Goal: Task Accomplishment & Management: Use online tool/utility

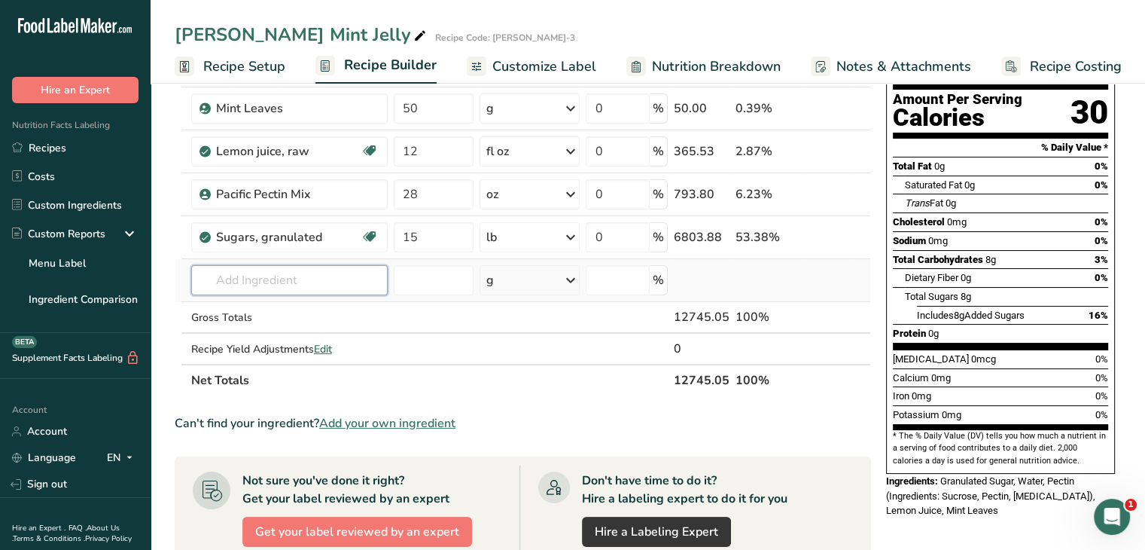
click at [314, 270] on input "text" at bounding box center [289, 280] width 197 height 30
type input "Mint flavor"
click at [304, 334] on div "Add your own ingredient" at bounding box center [289, 336] width 172 height 16
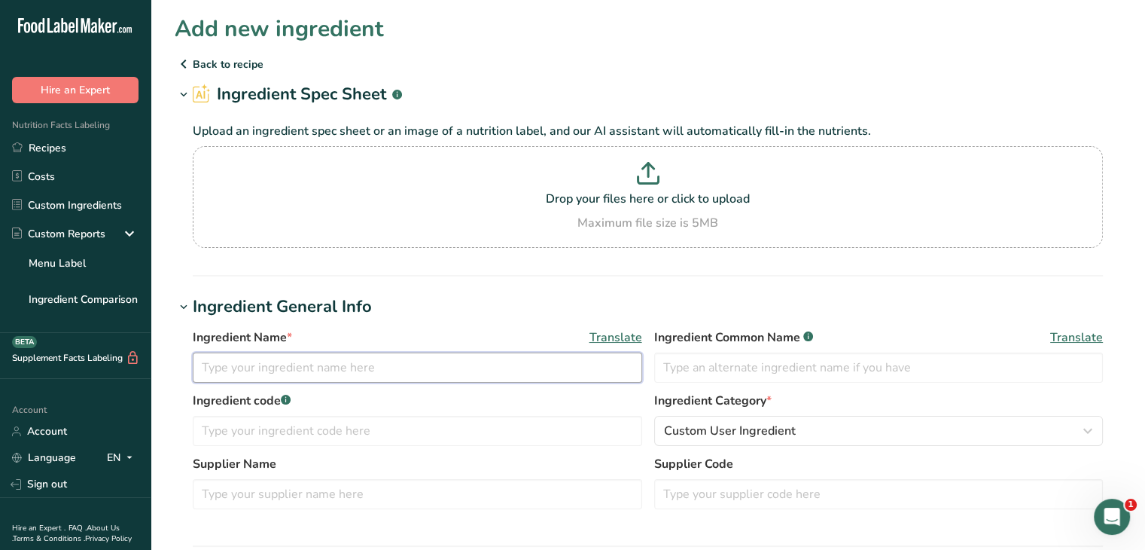
click at [276, 358] on input "text" at bounding box center [418, 367] width 450 height 30
type input "Mint flavor"
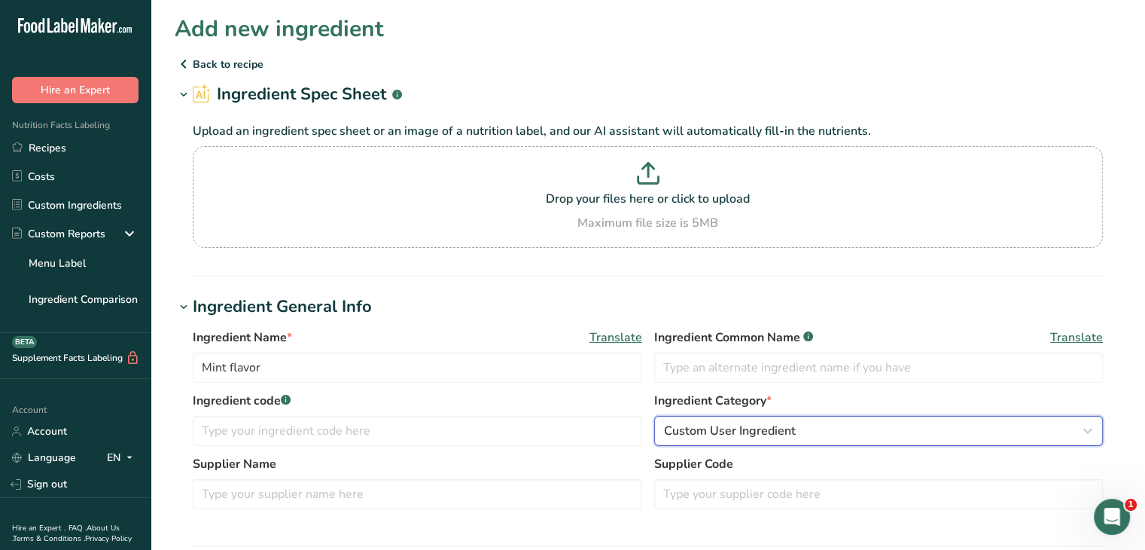
click at [729, 422] on span "Custom User Ingredient" at bounding box center [730, 431] width 132 height 18
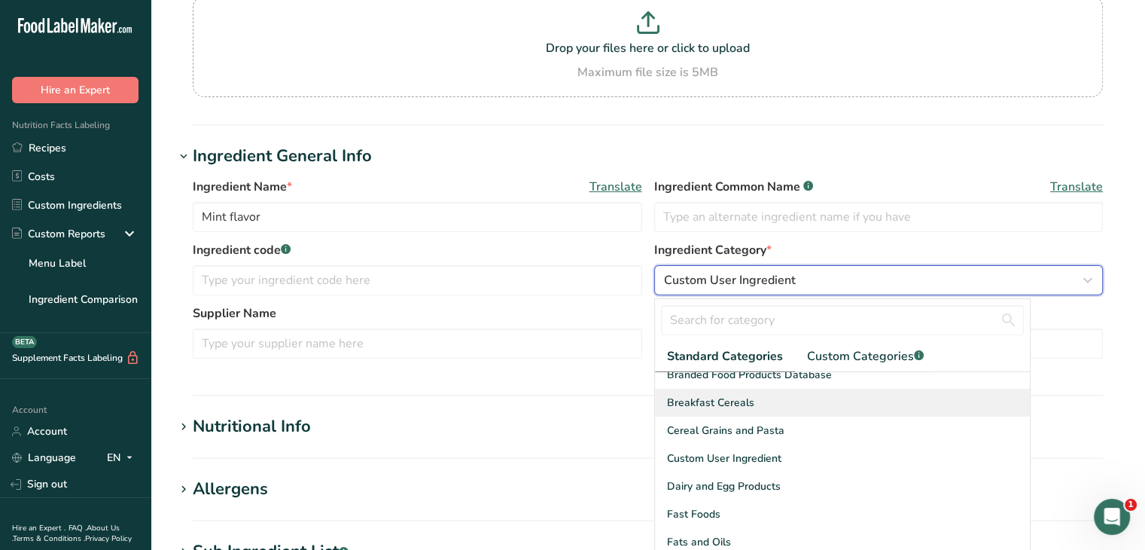
scroll to position [301, 0]
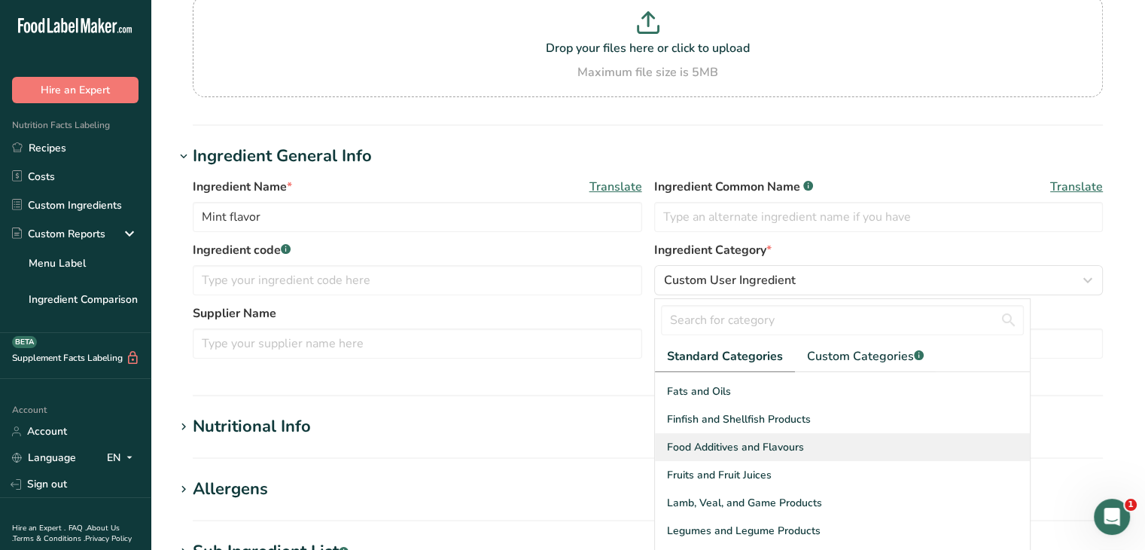
click at [804, 447] on div "Food Additives and Flavours" at bounding box center [842, 447] width 375 height 28
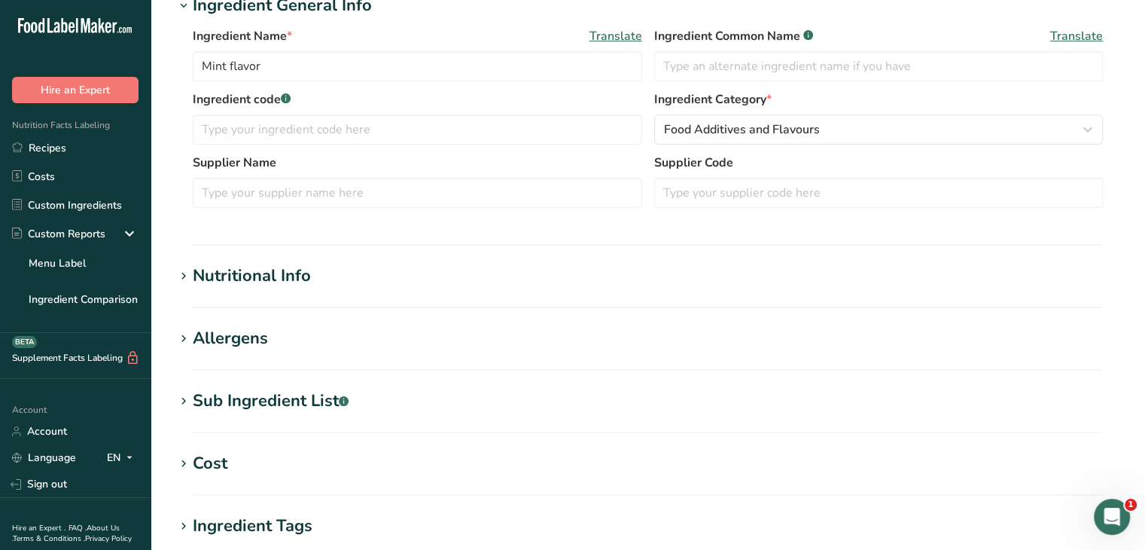
click at [186, 275] on icon at bounding box center [184, 276] width 14 height 21
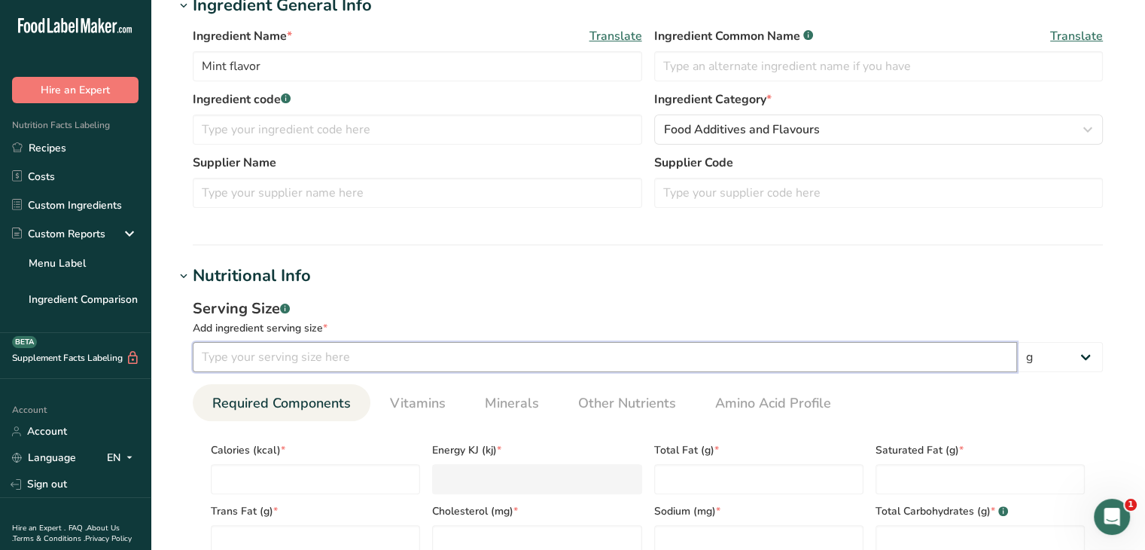
click at [274, 357] on input "number" at bounding box center [605, 357] width 825 height 30
type input "2"
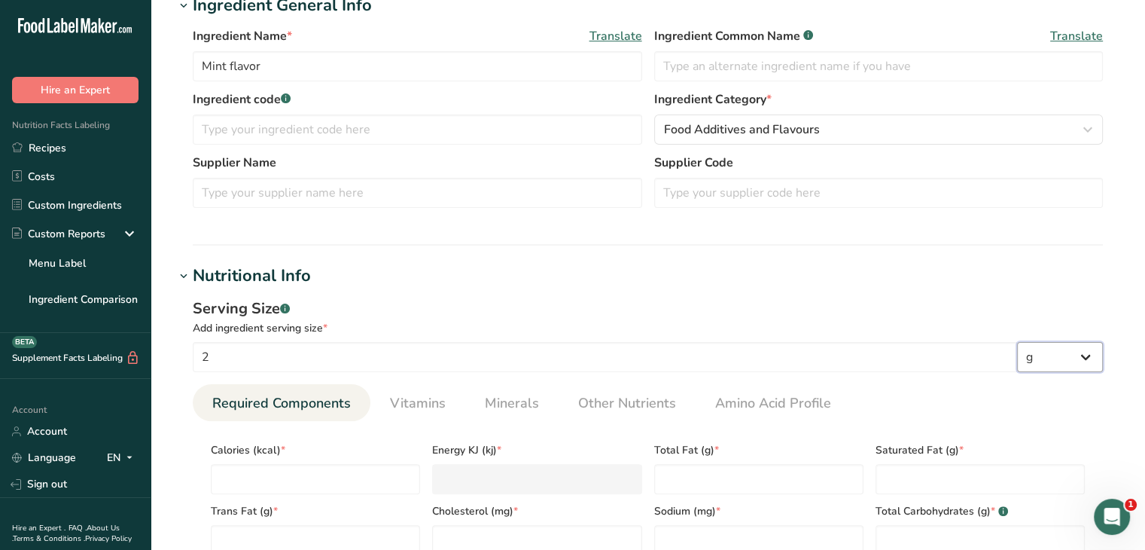
click at [1093, 361] on select "g kg mg mcg lb oz l mL fl oz tbsp tsp cup qt gallon" at bounding box center [1060, 357] width 86 height 30
select select "19"
click at [1017, 342] on select "g kg mg mcg lb oz l mL fl oz tbsp tsp cup qt gallon" at bounding box center [1060, 357] width 86 height 30
select select "22"
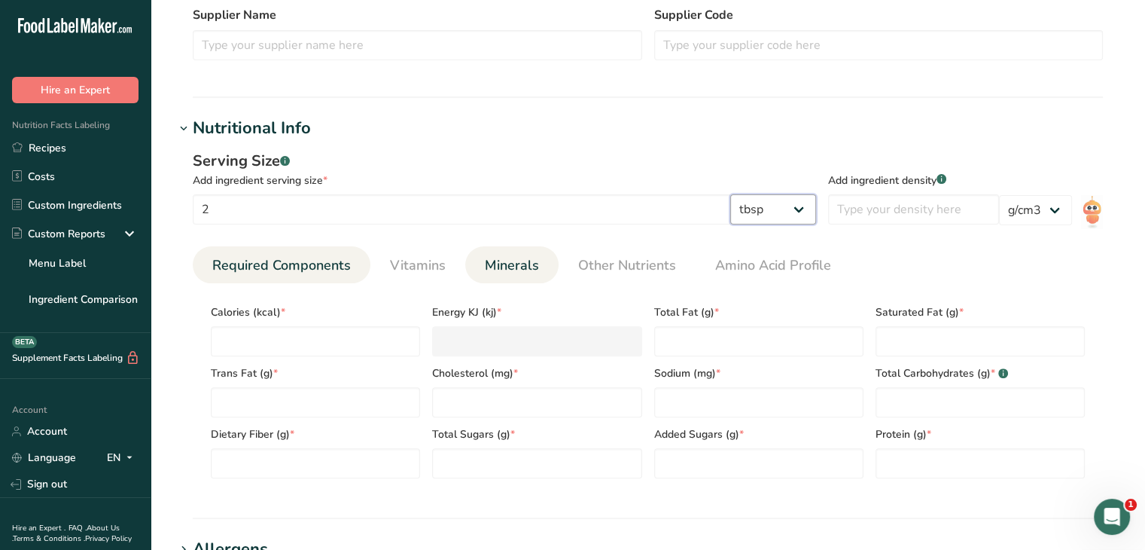
scroll to position [452, 0]
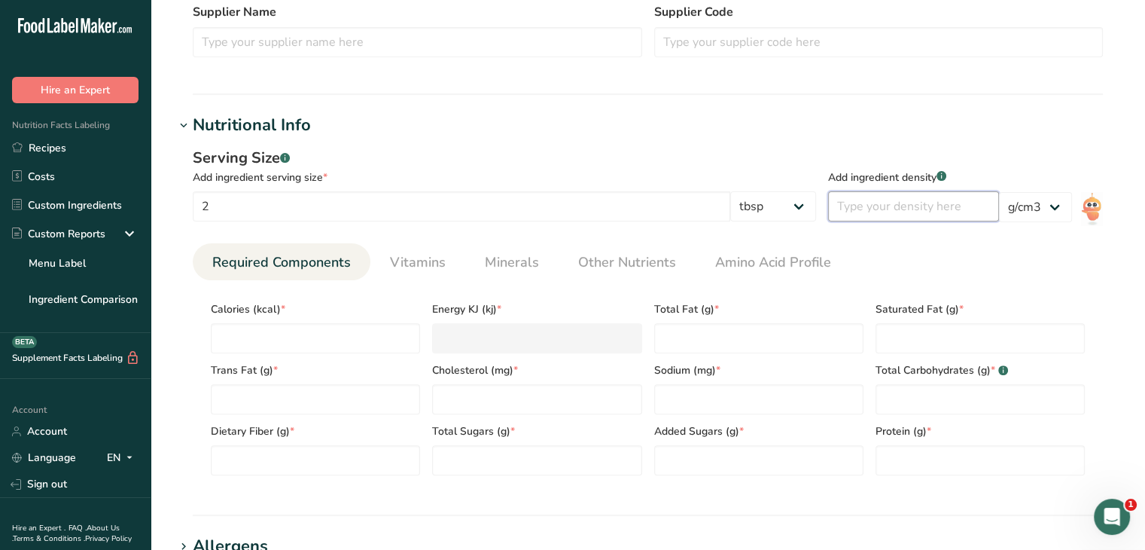
click at [919, 203] on input "number" at bounding box center [913, 206] width 171 height 30
type input "1"
type input "0.89"
click at [1041, 276] on ul "Required Components Vitamins Minerals Other Nutrients Amino Acid Profile" at bounding box center [648, 261] width 911 height 37
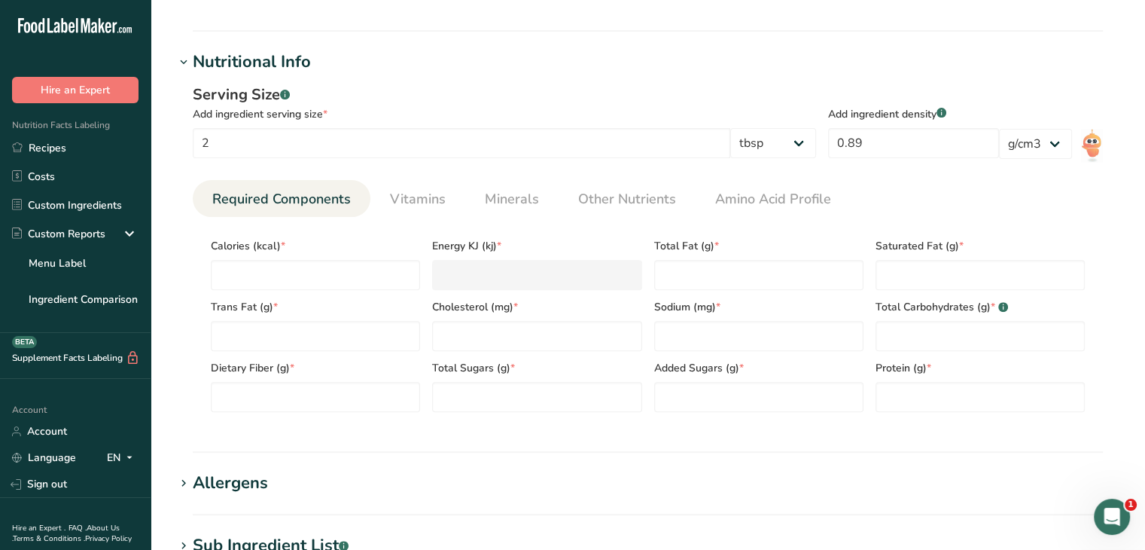
scroll to position [602, 0]
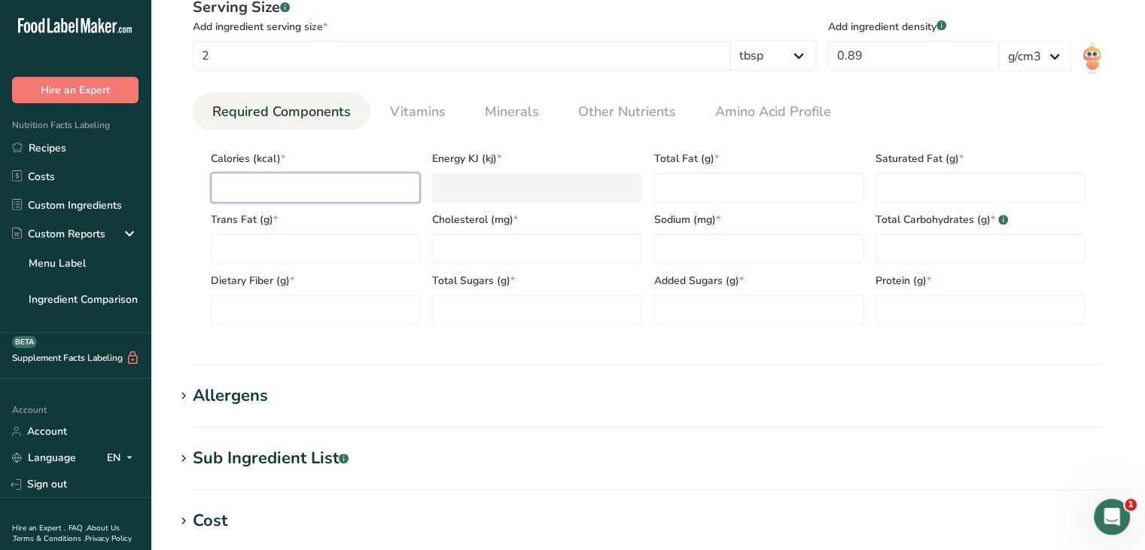
click at [283, 191] on input "number" at bounding box center [315, 187] width 209 height 30
type input "0"
type KJ "0"
type input "2"
type KJ "8.4"
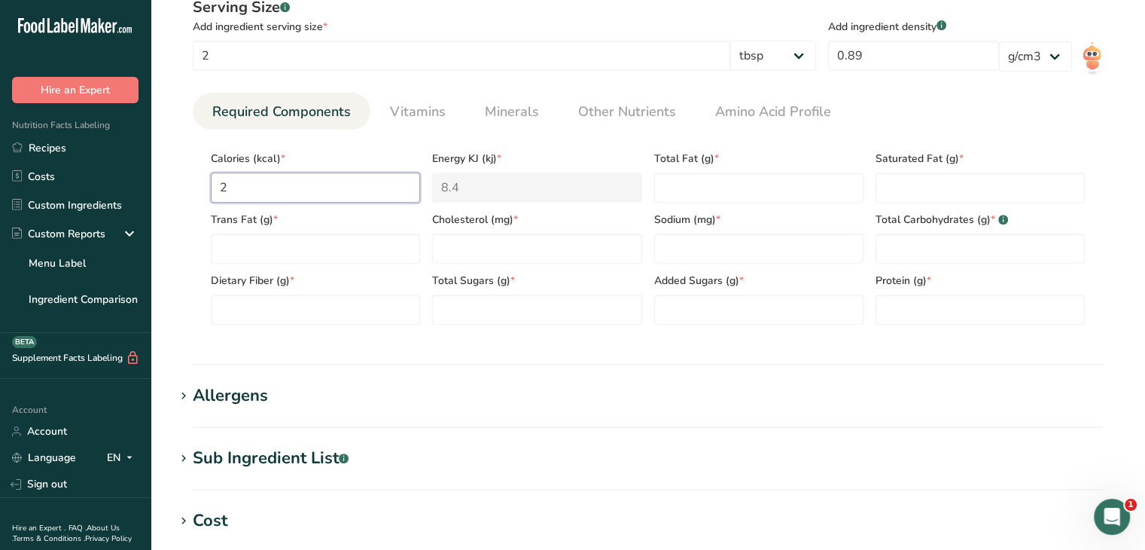
type input "2.2"
type KJ "9.2"
type input "2.24"
type KJ "9.4"
type input "2.24"
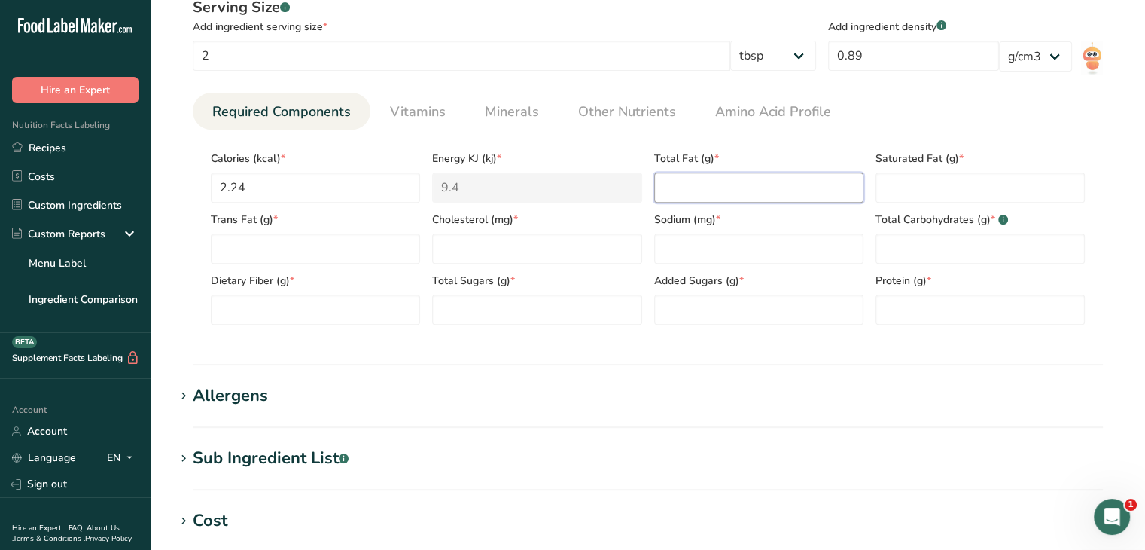
click at [746, 185] on Fat "number" at bounding box center [758, 187] width 209 height 30
type Fat "0.03"
click at [923, 187] on Fat "number" at bounding box center [980, 187] width 209 height 30
type Fat "0"
click at [380, 263] on Fat "number" at bounding box center [315, 248] width 209 height 30
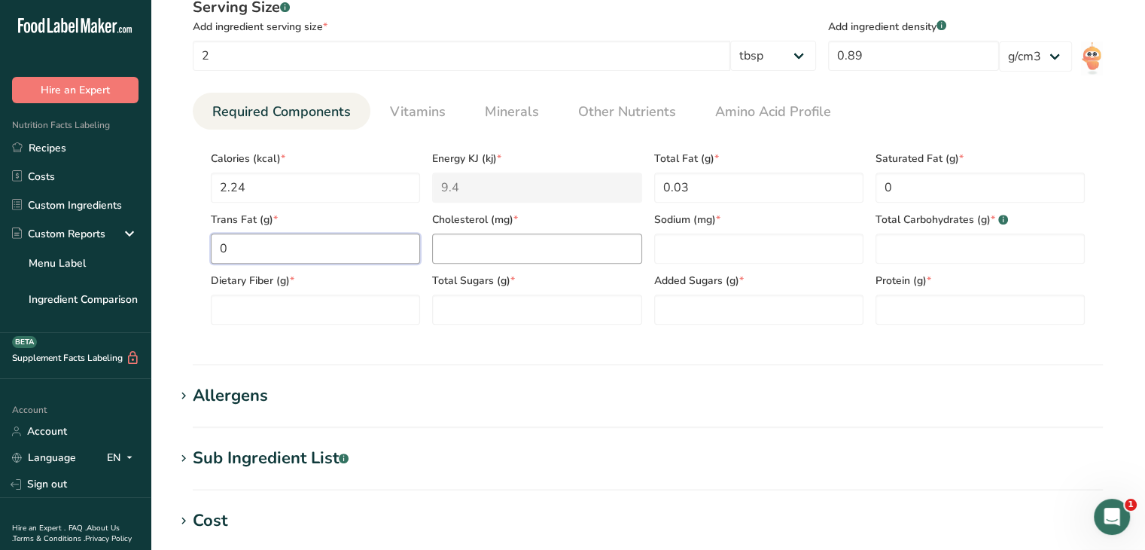
type Fat "0"
click at [480, 248] on input "number" at bounding box center [536, 248] width 209 height 30
type input "0"
type Carbohydrates "0.48"
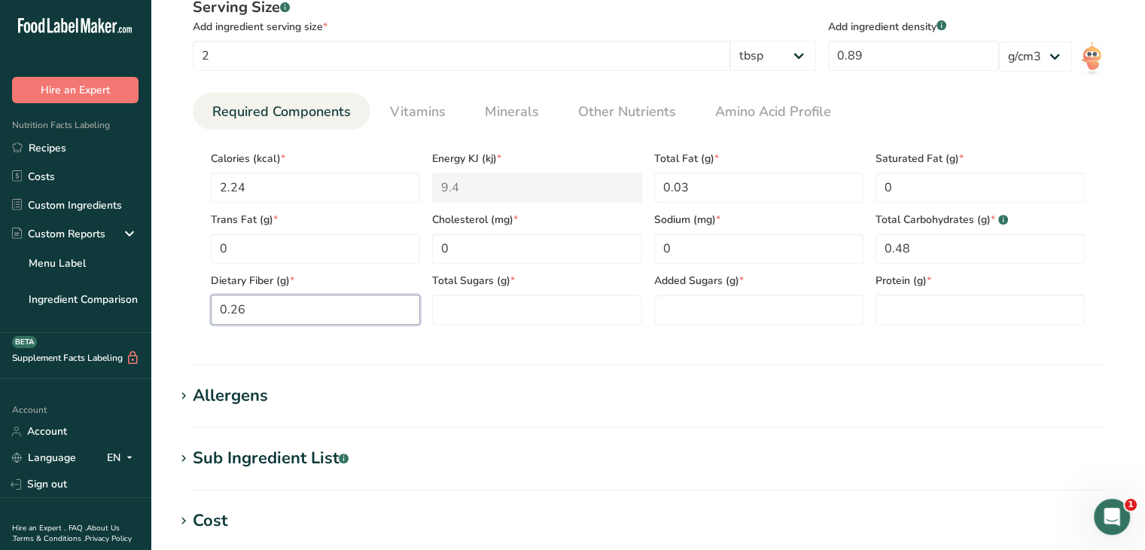
type Fiber "0.26"
type Sugars "0"
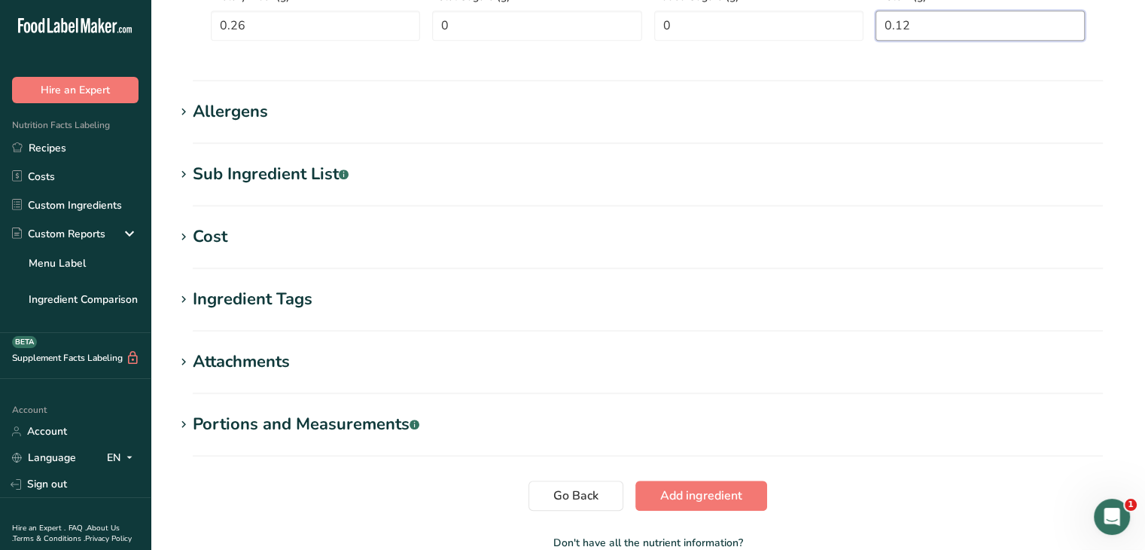
scroll to position [975, 0]
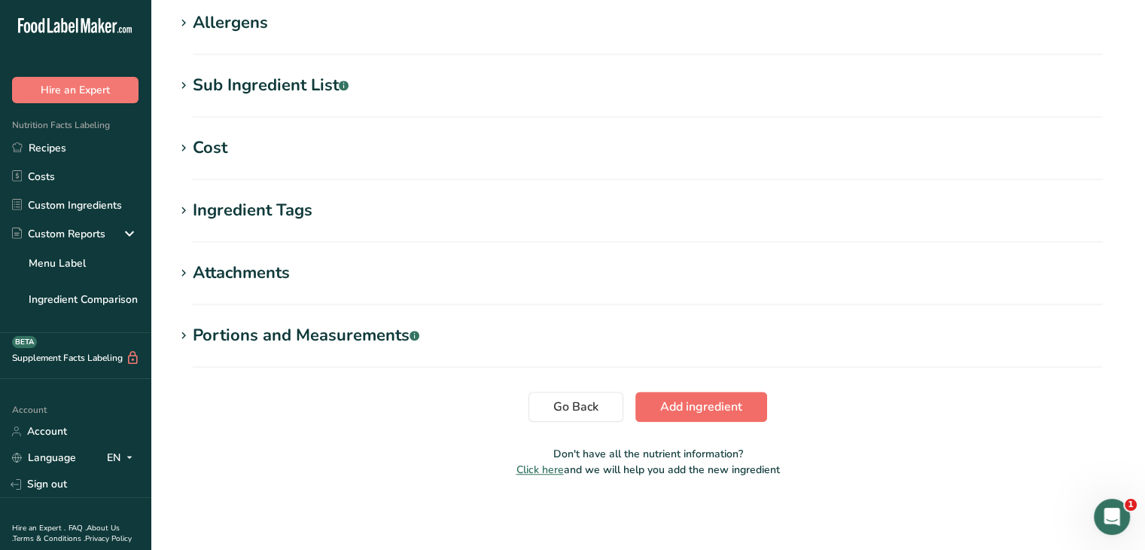
type input "0.12"
click at [720, 403] on span "Add ingredient" at bounding box center [701, 407] width 82 height 18
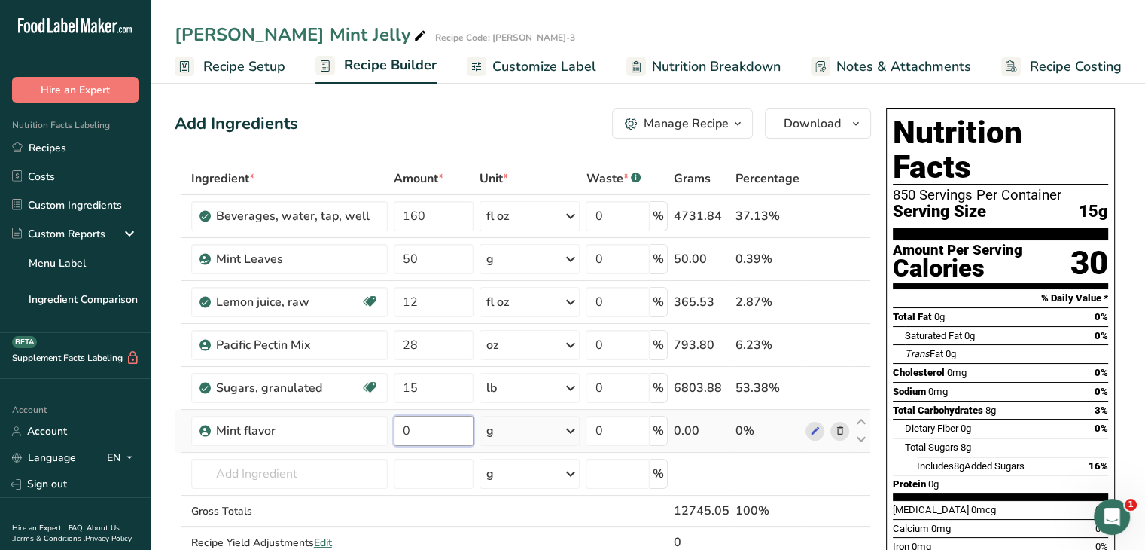
drag, startPoint x: 435, startPoint y: 434, endPoint x: 388, endPoint y: 440, distance: 47.8
click at [388, 440] on tr "Mint flavor 0 g Weight Units g kg mg See more Volume Units l Volume units requi…" at bounding box center [522, 431] width 695 height 43
type input "2"
click at [572, 437] on div "Ingredient * Amount * Unit * Waste * .a-a{fill:#347362;}.b-a{fill:#fff;} Grams …" at bounding box center [523, 376] width 697 height 427
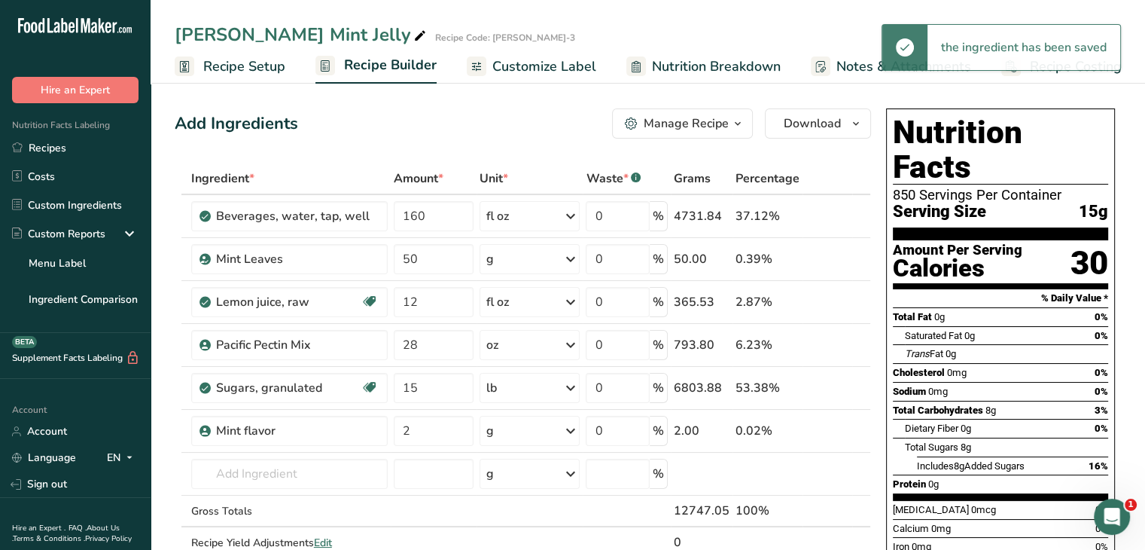
click at [575, 429] on icon at bounding box center [570, 430] width 18 height 27
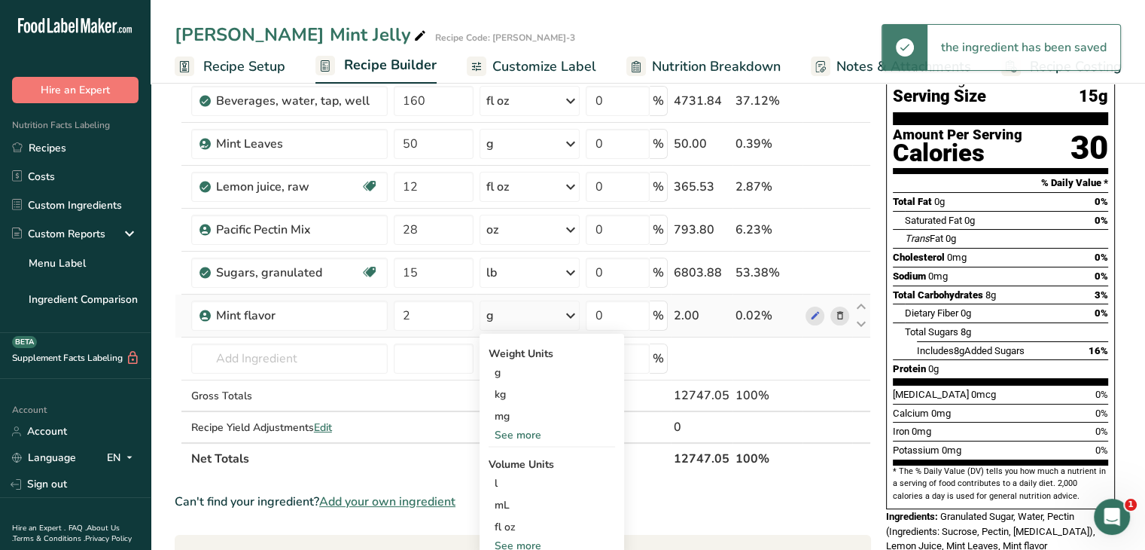
scroll to position [151, 0]
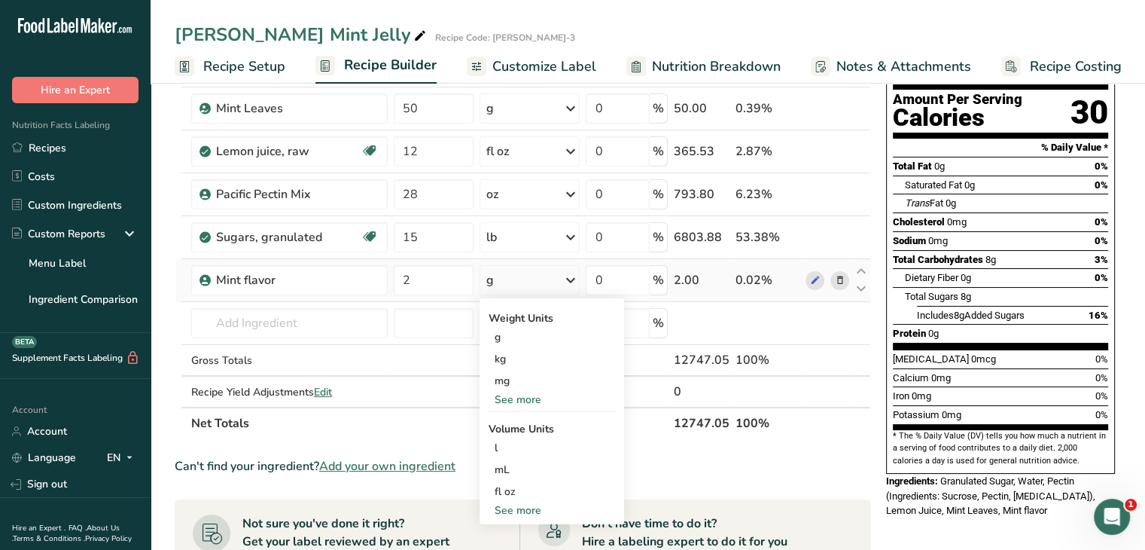
click at [519, 507] on div "See more" at bounding box center [552, 510] width 127 height 16
select select "22"
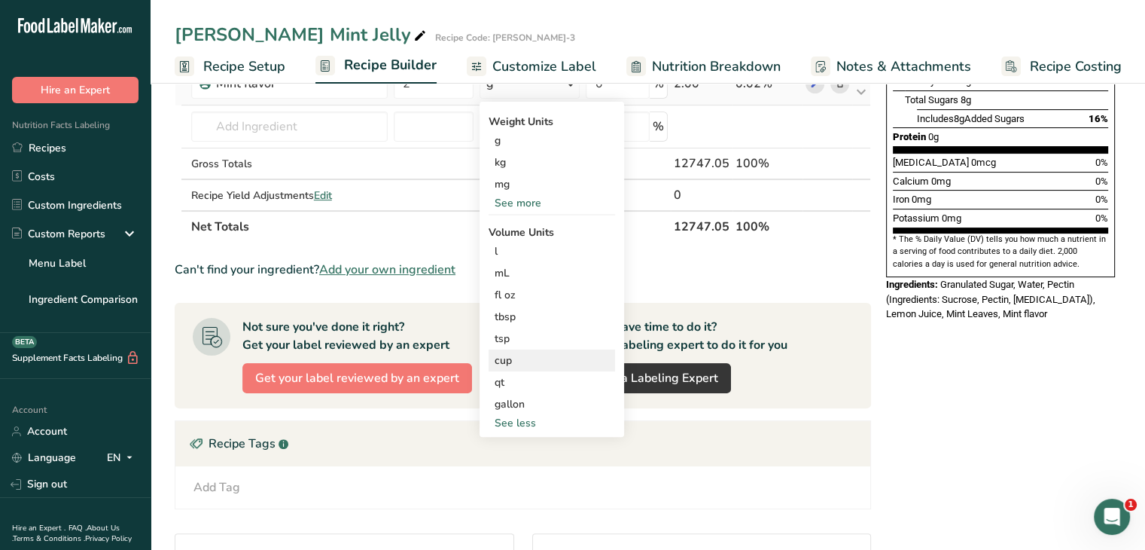
scroll to position [377, 0]
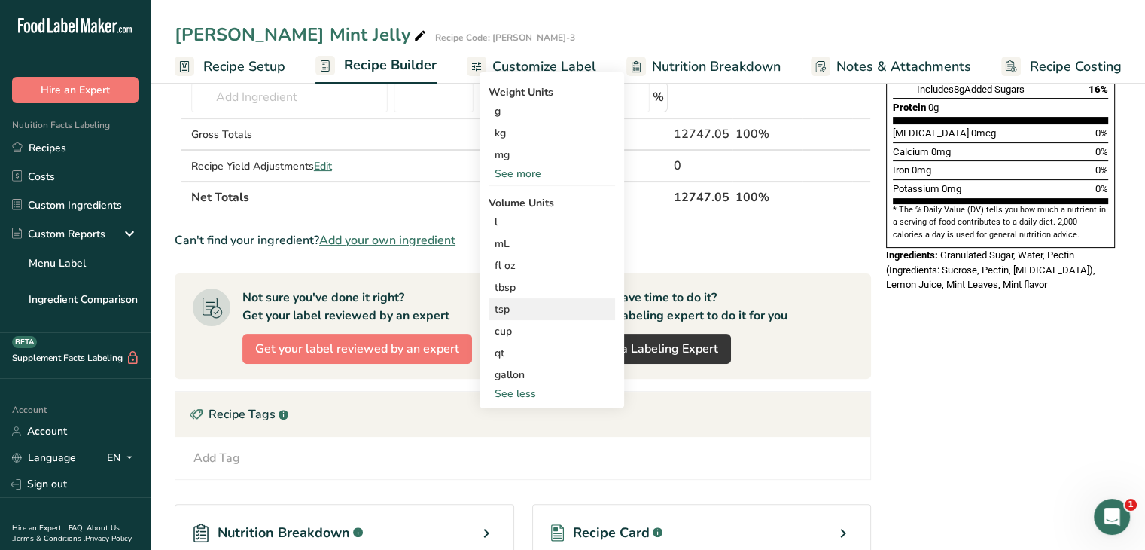
click at [507, 304] on div "tsp" at bounding box center [552, 309] width 114 height 16
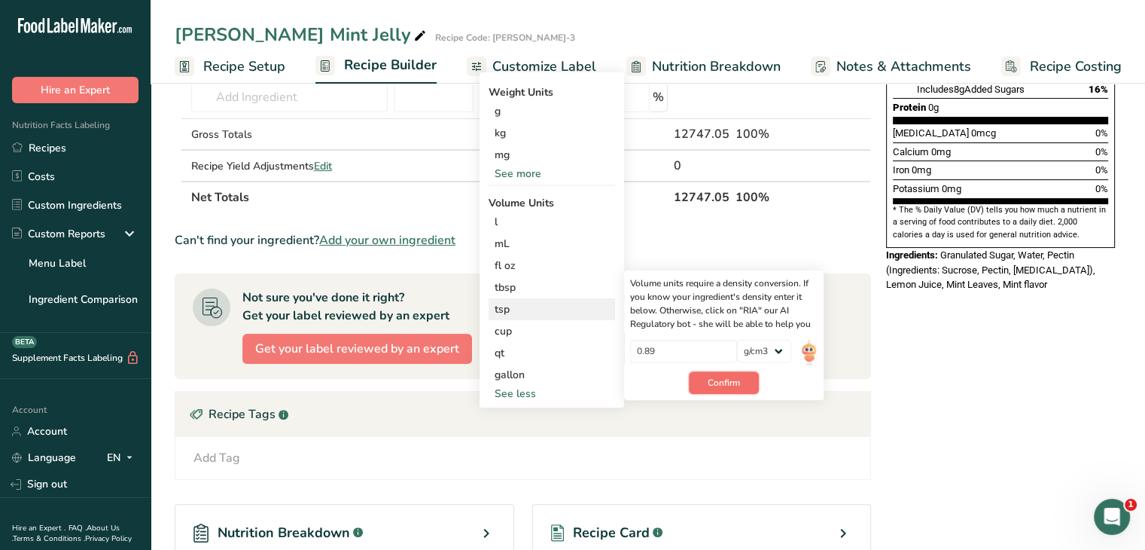
click at [726, 385] on span "Confirm" at bounding box center [724, 383] width 32 height 14
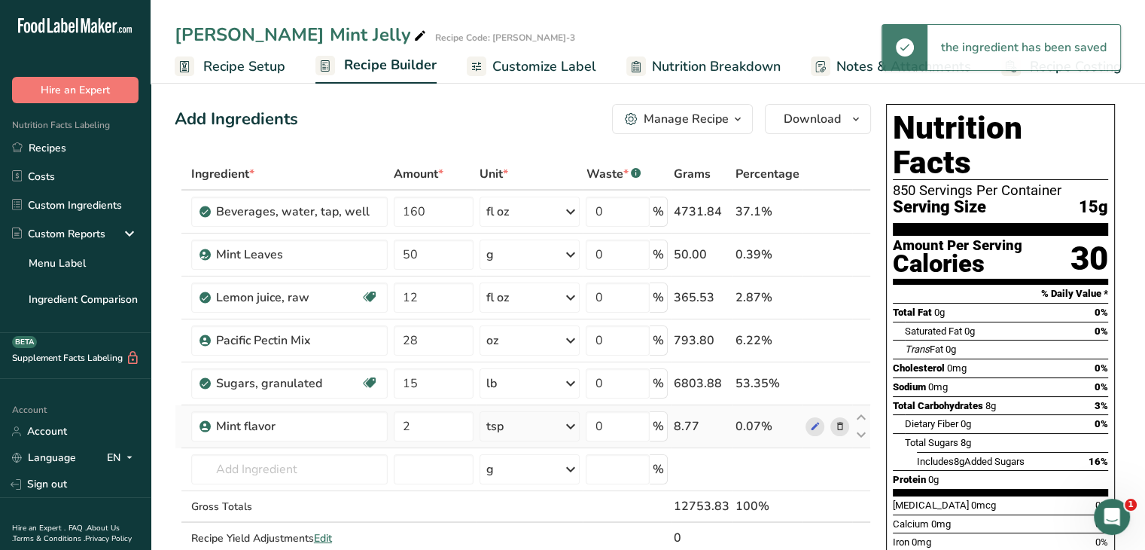
scroll to position [0, 0]
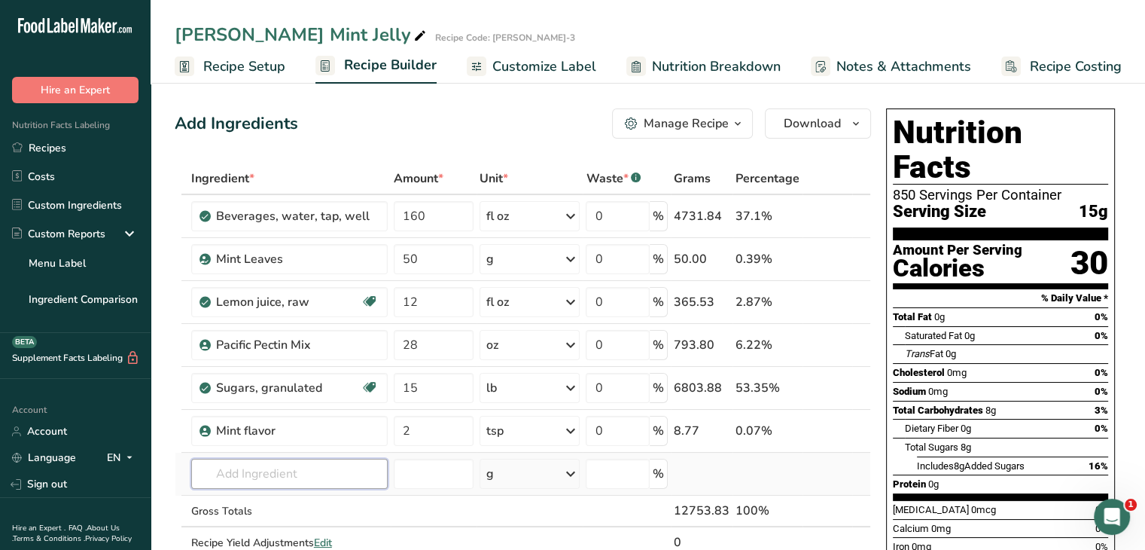
click at [301, 485] on input "text" at bounding box center [289, 474] width 197 height 30
type input "green food color"
click at [310, 419] on p "Chefmaster Neon Green Gel Food Color" at bounding box center [305, 421] width 205 height 16
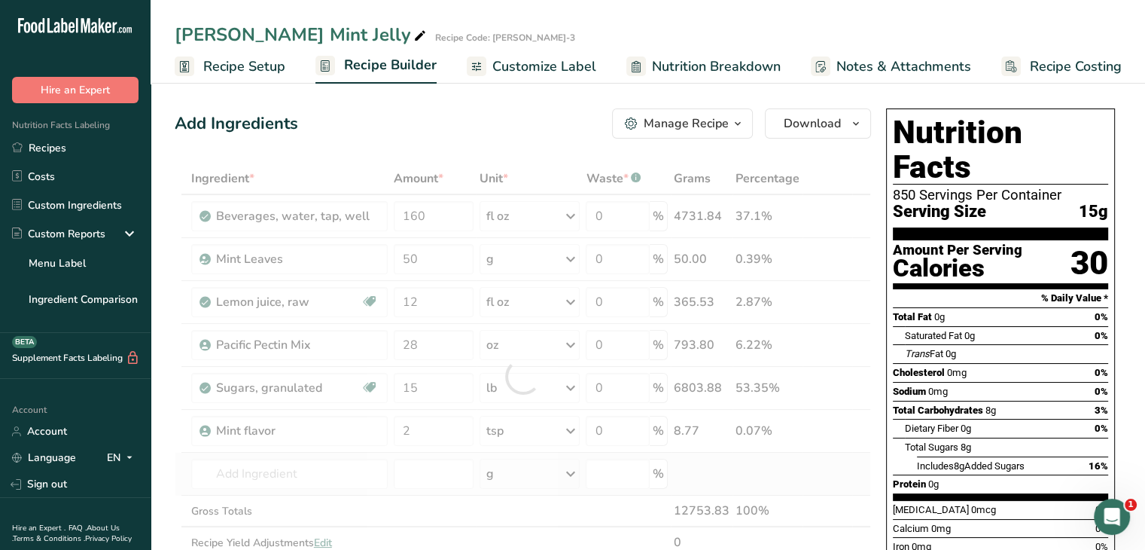
type input "Chefmaster Neon Green Gel Food Color"
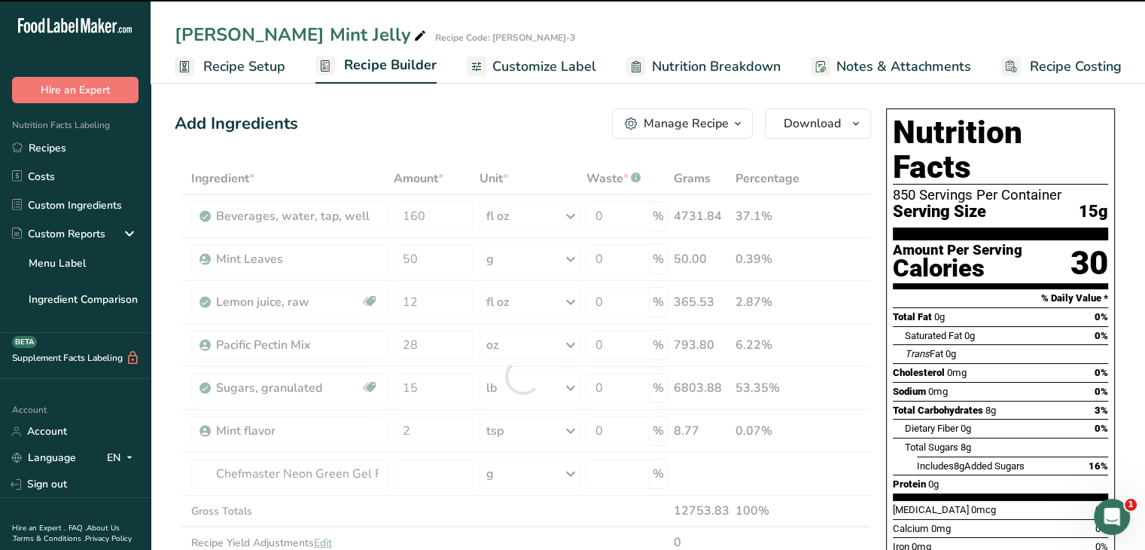
type input "0"
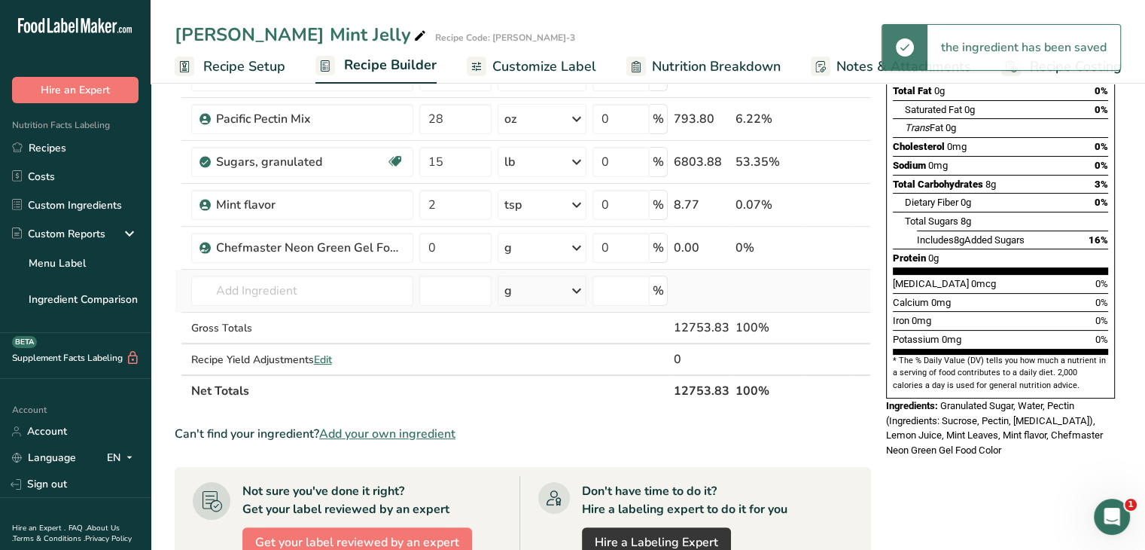
scroll to position [151, 0]
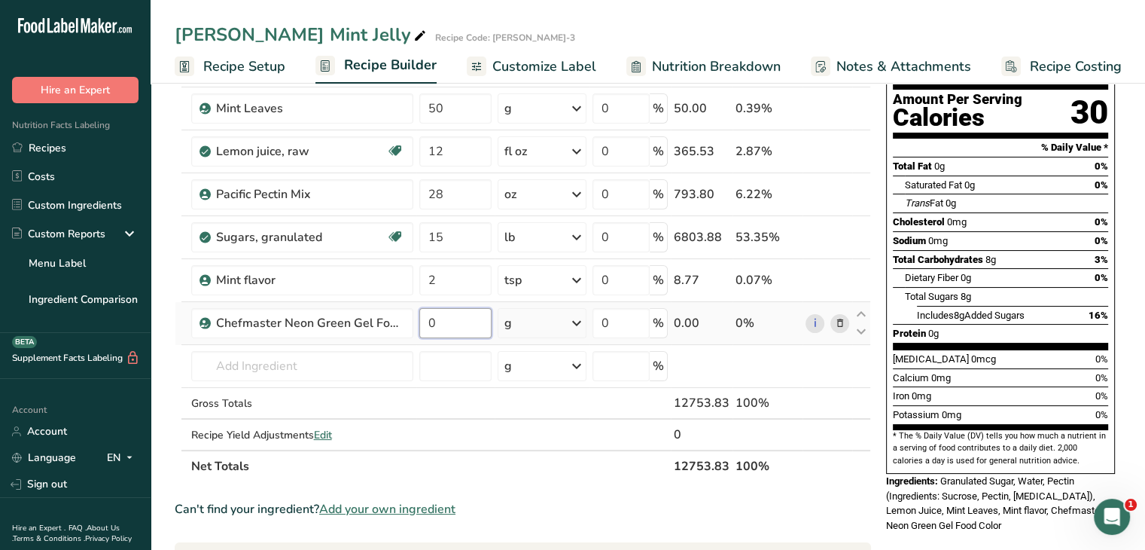
drag, startPoint x: 470, startPoint y: 320, endPoint x: 426, endPoint y: 325, distance: 44.7
click at [426, 325] on input "0" at bounding box center [455, 323] width 73 height 30
type input "2"
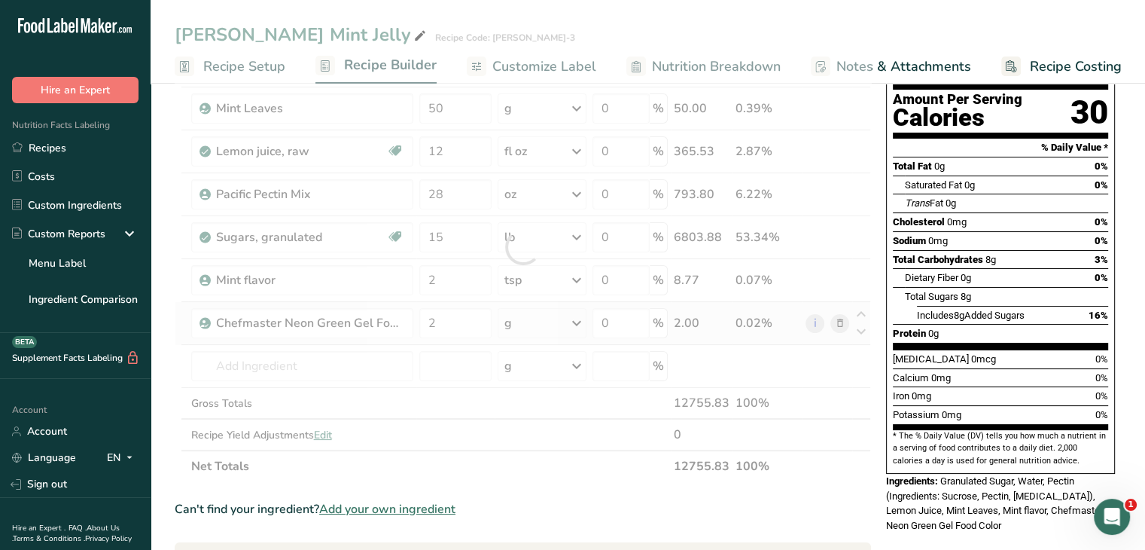
click at [579, 321] on div "Ingredient * Amount * Unit * Waste * .a-a{fill:#347362;}.b-a{fill:#fff;} Grams …" at bounding box center [523, 247] width 697 height 470
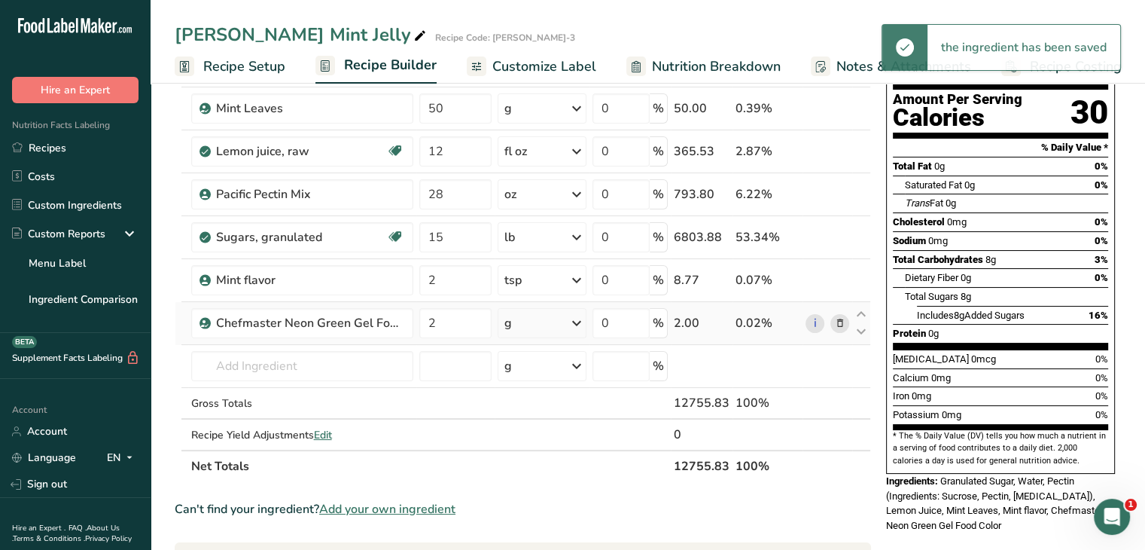
click at [579, 321] on icon at bounding box center [577, 323] width 18 height 27
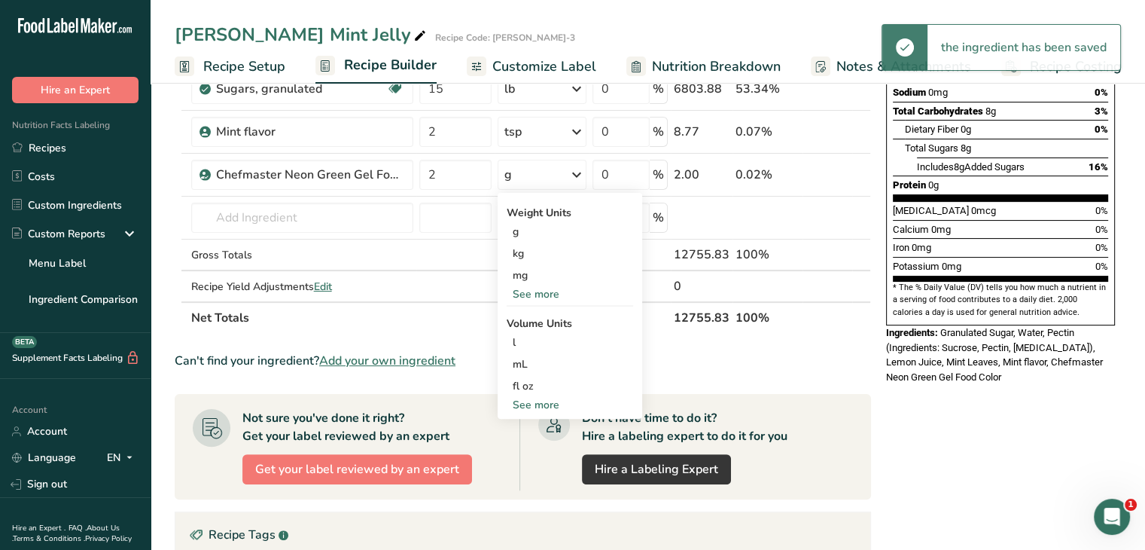
scroll to position [301, 0]
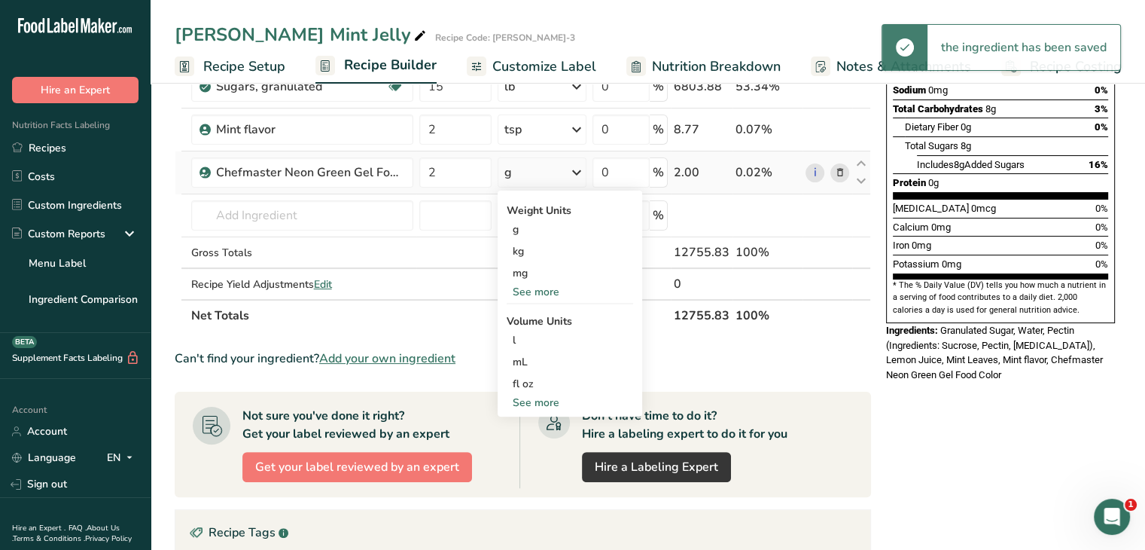
click at [544, 396] on div "See more" at bounding box center [570, 403] width 127 height 16
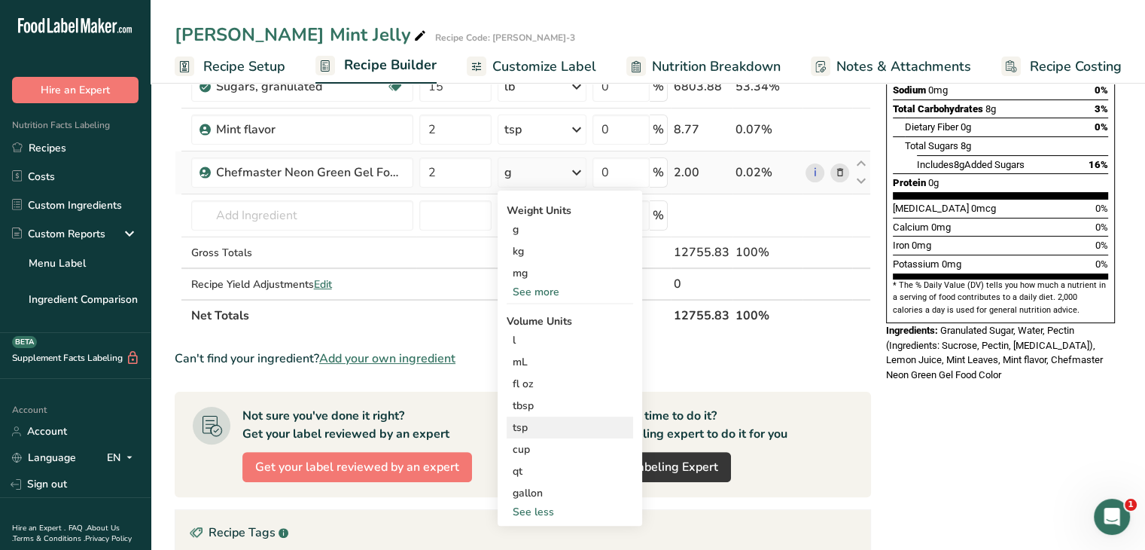
click at [560, 429] on div "tsp" at bounding box center [570, 427] width 114 height 16
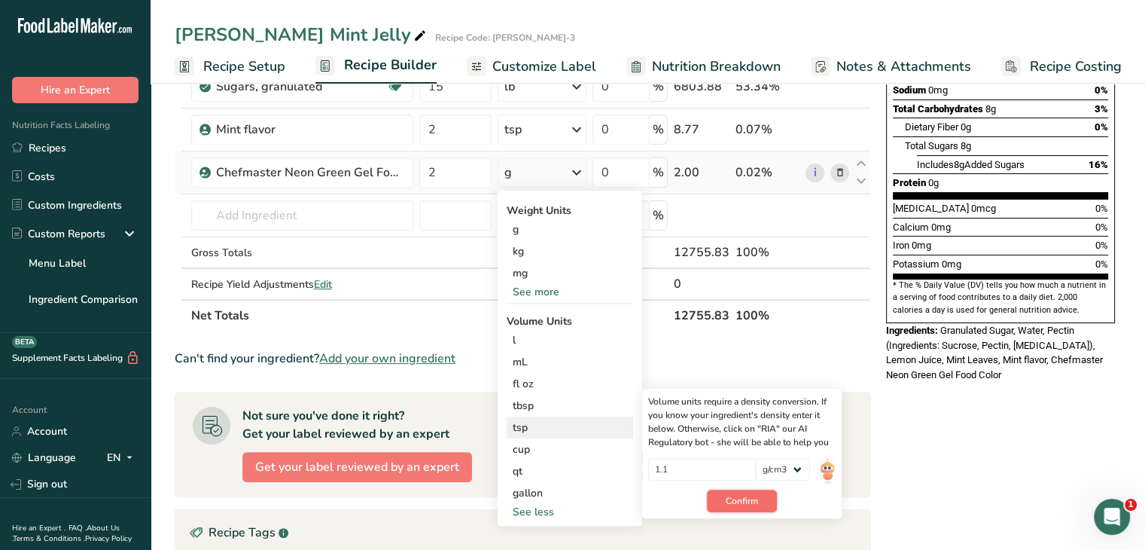
click at [761, 509] on button "Confirm" at bounding box center [742, 501] width 70 height 23
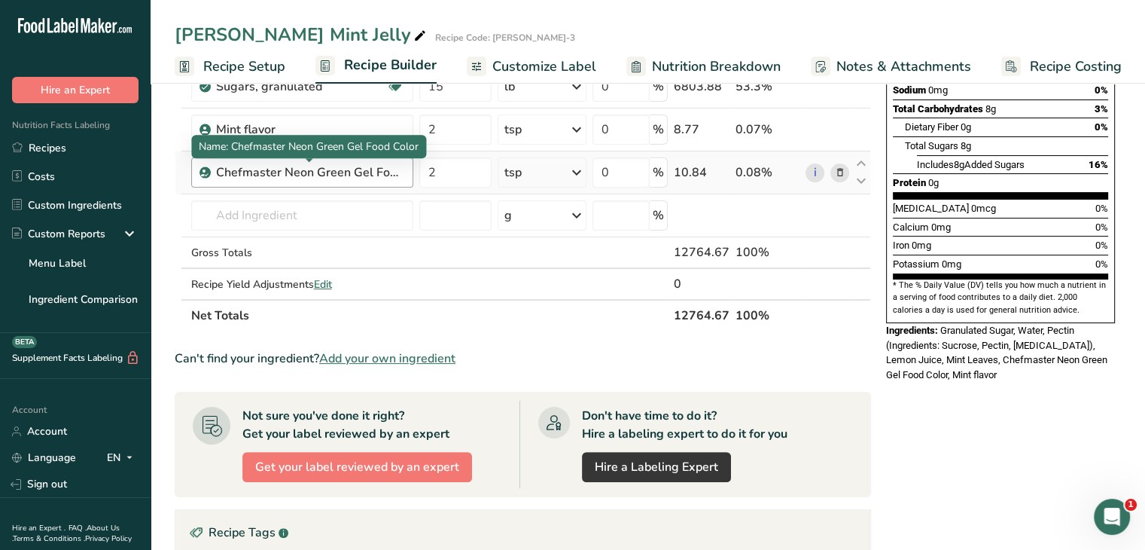
click at [401, 172] on div "Chefmaster Neon Green Gel Food Color" at bounding box center [310, 172] width 188 height 18
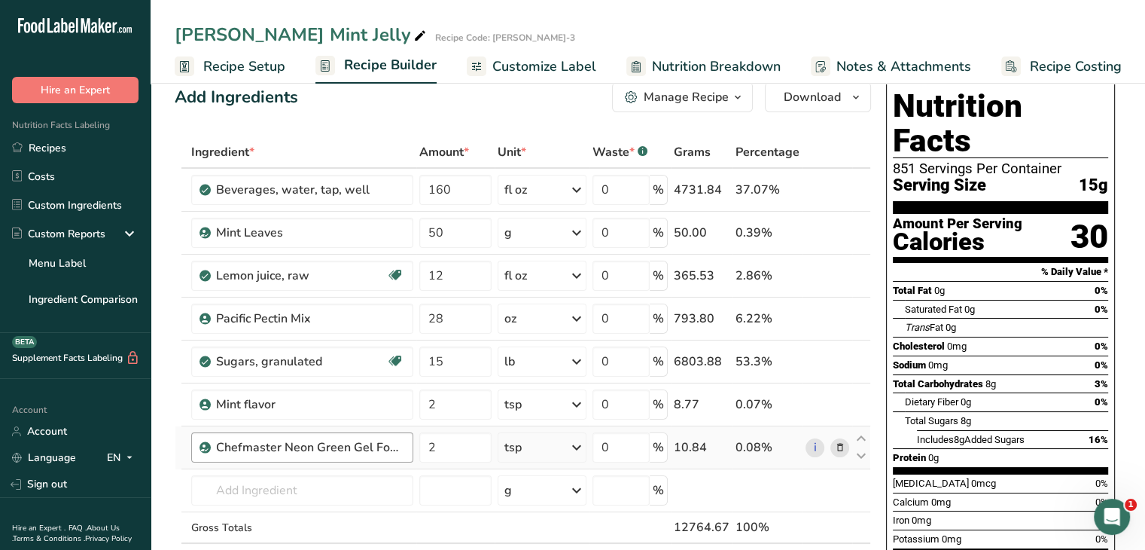
scroll to position [0, 0]
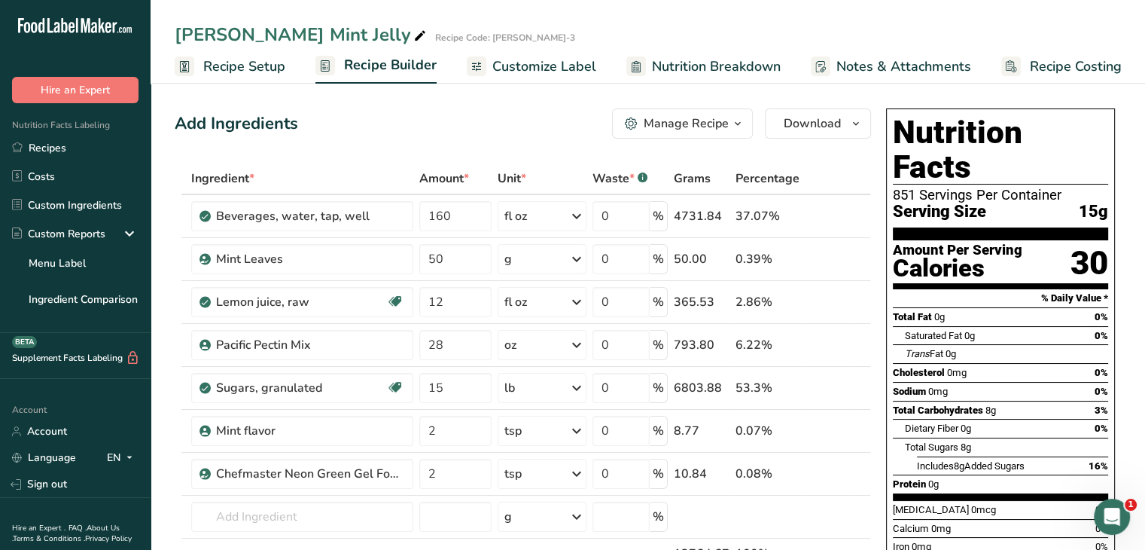
click at [701, 69] on span "Nutrition Breakdown" at bounding box center [716, 66] width 129 height 20
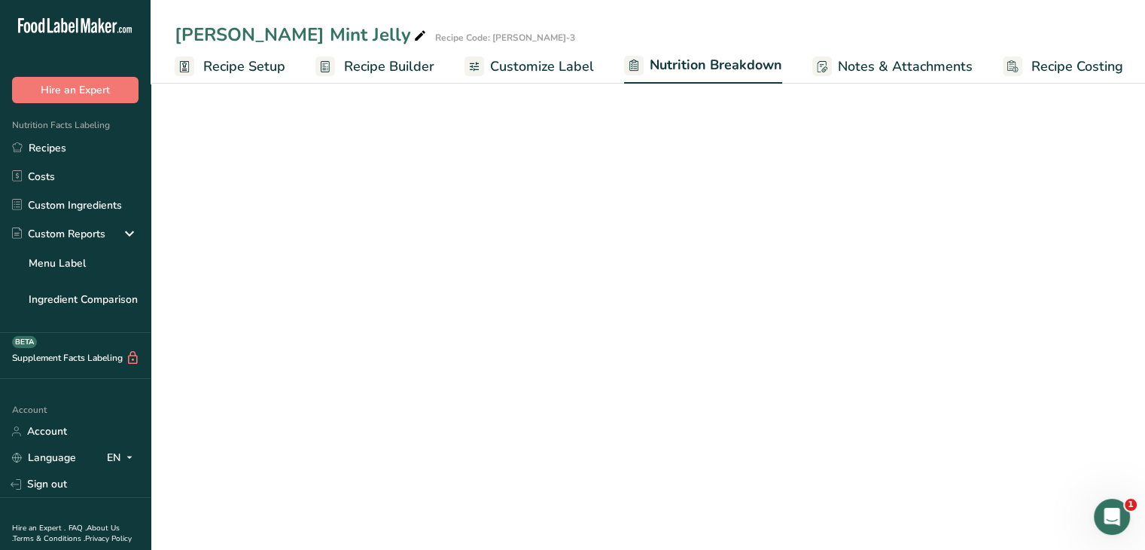
scroll to position [0, 2]
select select "Calories"
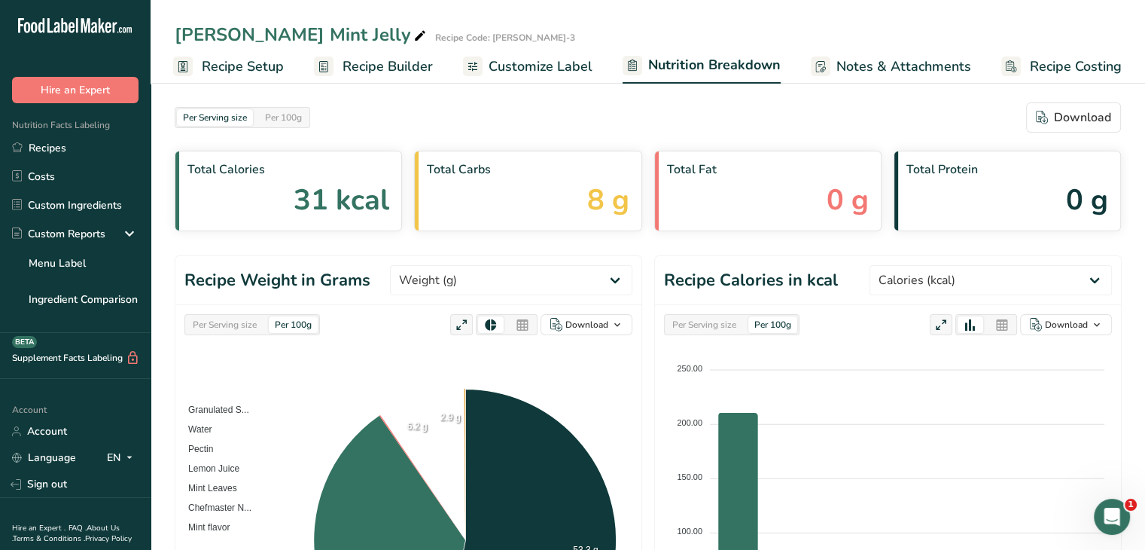
click at [517, 65] on span "Customize Label" at bounding box center [541, 66] width 104 height 20
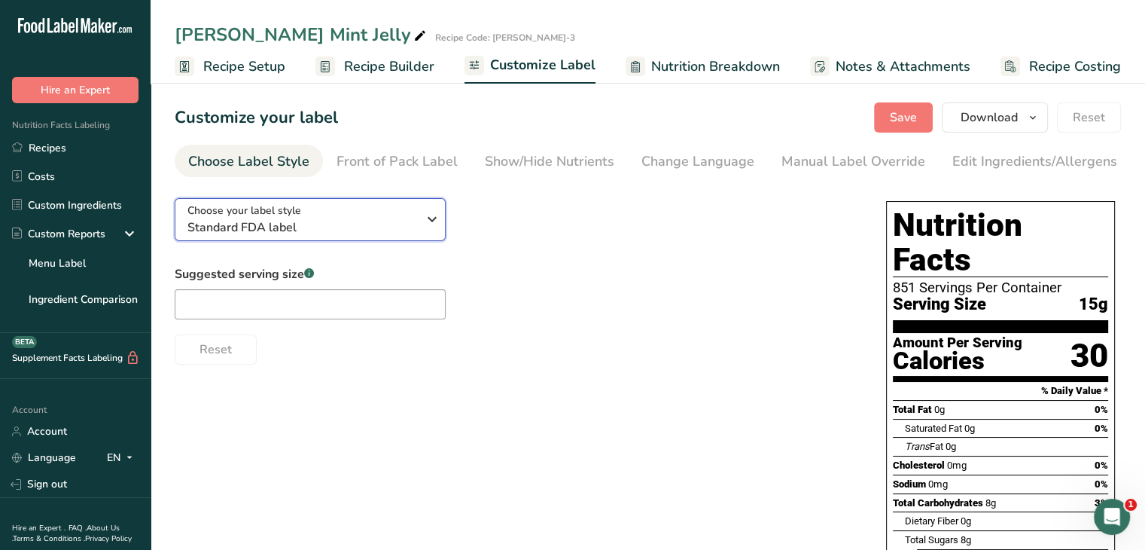
click at [432, 218] on icon "button" at bounding box center [432, 219] width 18 height 27
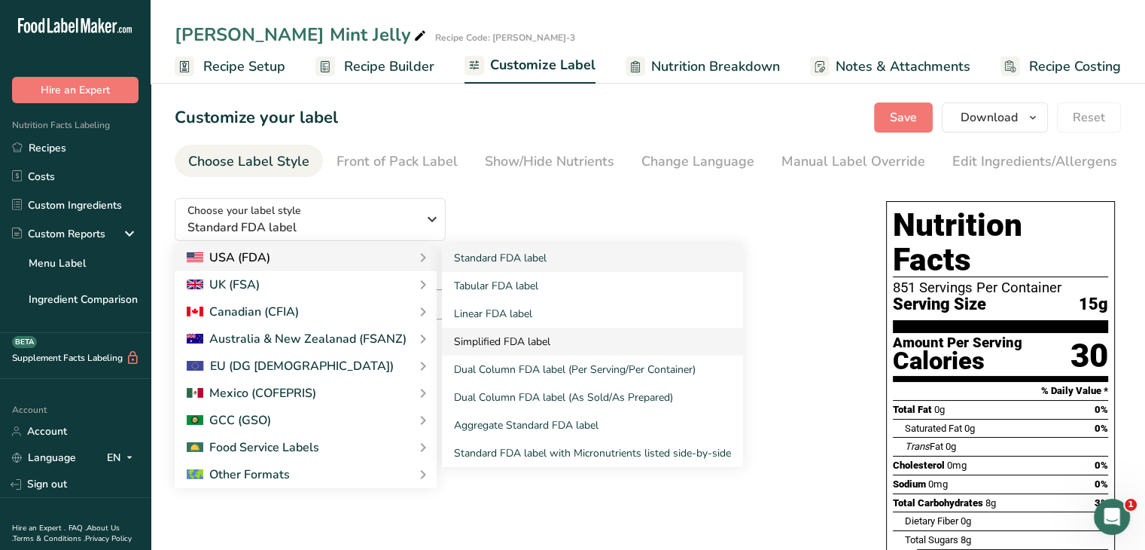
click at [495, 350] on link "Simplified FDA label" at bounding box center [592, 342] width 301 height 28
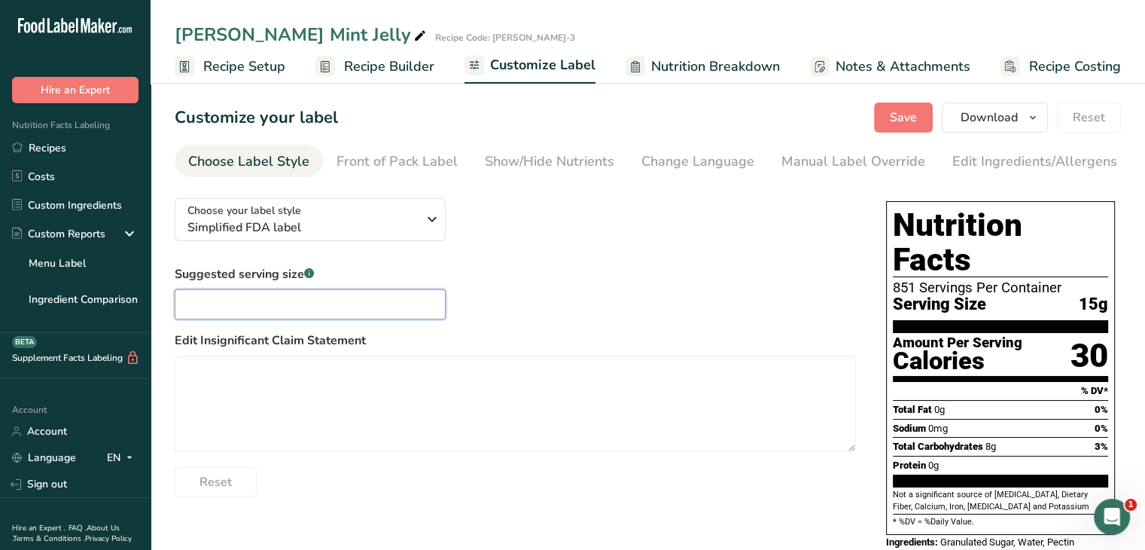
click at [233, 306] on input "text" at bounding box center [310, 304] width 271 height 30
type input "1 Tbsp"
click at [849, 157] on div "Manual Label Override" at bounding box center [854, 161] width 144 height 20
type input "1 Tbsp (15g)"
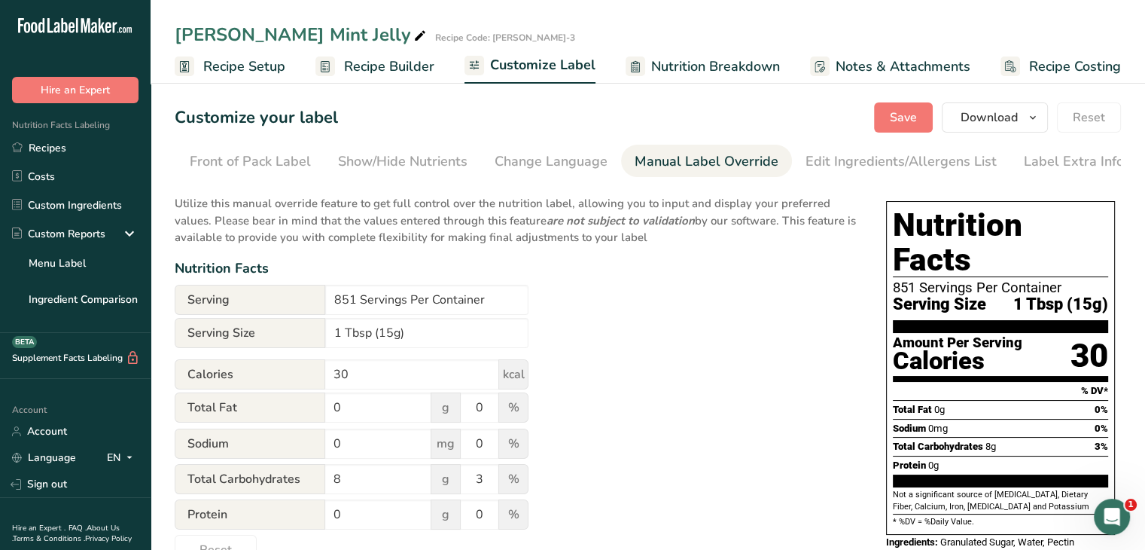
scroll to position [0, 148]
drag, startPoint x: 355, startPoint y: 303, endPoint x: 307, endPoint y: 304, distance: 47.5
click at [307, 304] on div "Serving 851 Servings Per Container" at bounding box center [352, 300] width 354 height 30
type input "23 Servings Per Container"
click at [673, 367] on div "Utilize this manual override feature to get full control over the nutrition lab…" at bounding box center [516, 375] width 682 height 379
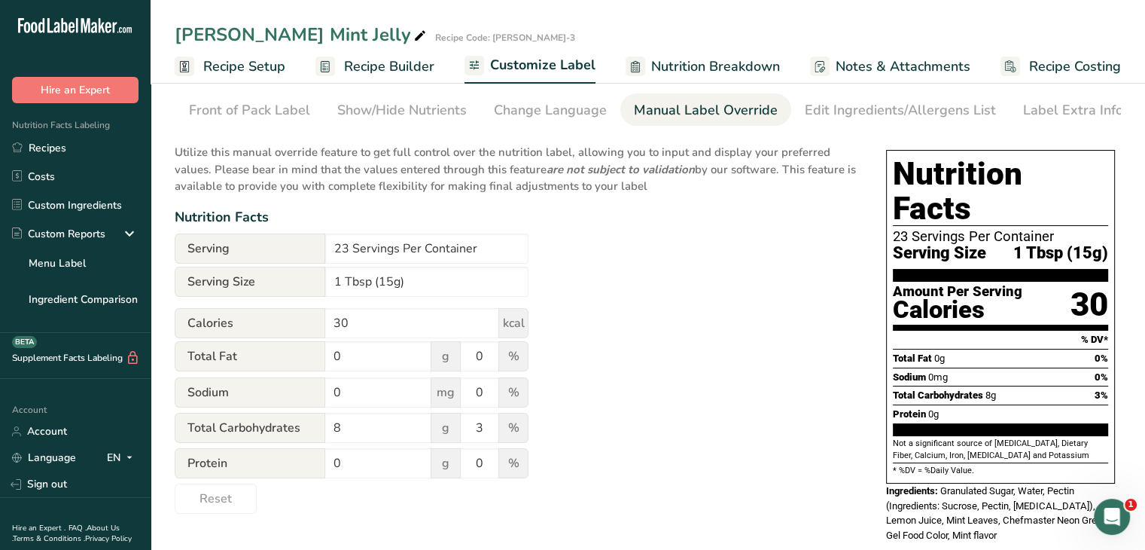
scroll to position [0, 0]
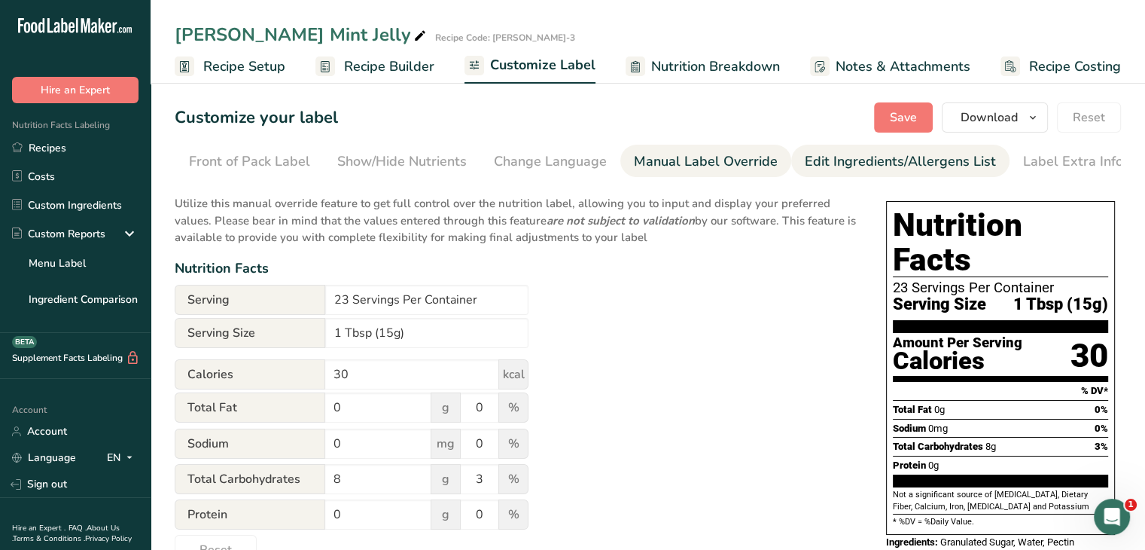
click at [889, 171] on div "Edit Ingredients/Allergens List" at bounding box center [900, 161] width 191 height 20
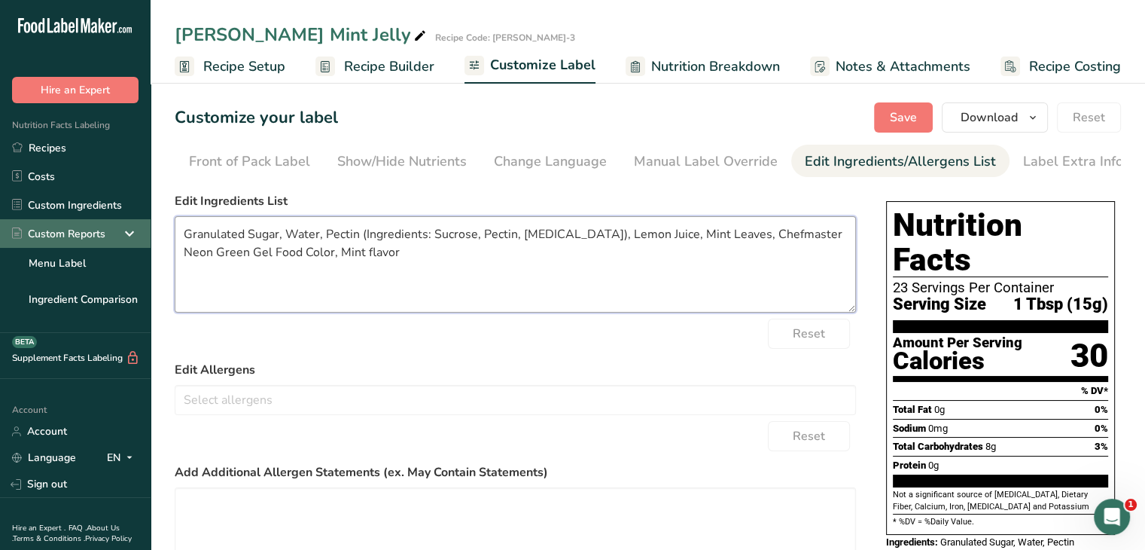
drag, startPoint x: 244, startPoint y: 236, endPoint x: 96, endPoint y: 243, distance: 147.8
click at [96, 243] on div ".a-20{fill:#fff;} Hire an Expert Nutrition Facts Labeling Recipes Costs Custom …" at bounding box center [572, 348] width 1145 height 697
drag, startPoint x: 368, startPoint y: 239, endPoint x: 304, endPoint y: 239, distance: 64.0
click at [304, 239] on textarea "Sugar, Water, Pectin (Ingredients: Sucrose, Pectin, Citric Acid), Lemon Juice, …" at bounding box center [516, 264] width 682 height 96
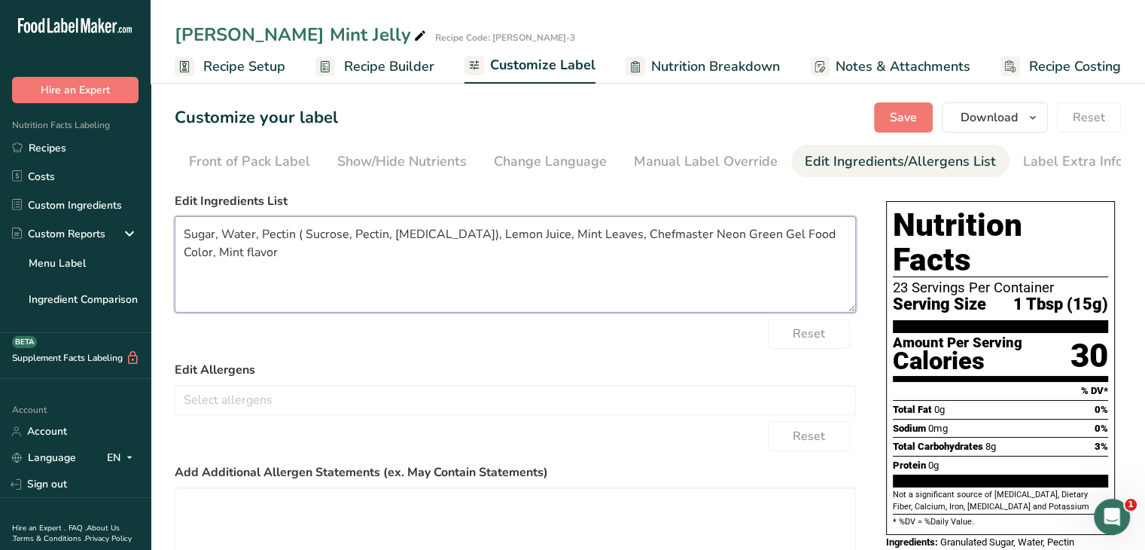
drag, startPoint x: 819, startPoint y: 237, endPoint x: 602, endPoint y: 239, distance: 216.2
click at [602, 239] on textarea "Sugar, Water, Pectin ( Sucrose, Pectin, Citric Acid), Lemon Juice, Mint Leaves,…" at bounding box center [516, 264] width 682 height 96
click at [657, 238] on textarea "Sugar, Water, Pectin ( Sucrose, Pectin, Citric Acid), Lemon Juice, Mint Leaves,…" at bounding box center [516, 264] width 682 height 96
click at [917, 124] on span "Save" at bounding box center [903, 117] width 27 height 18
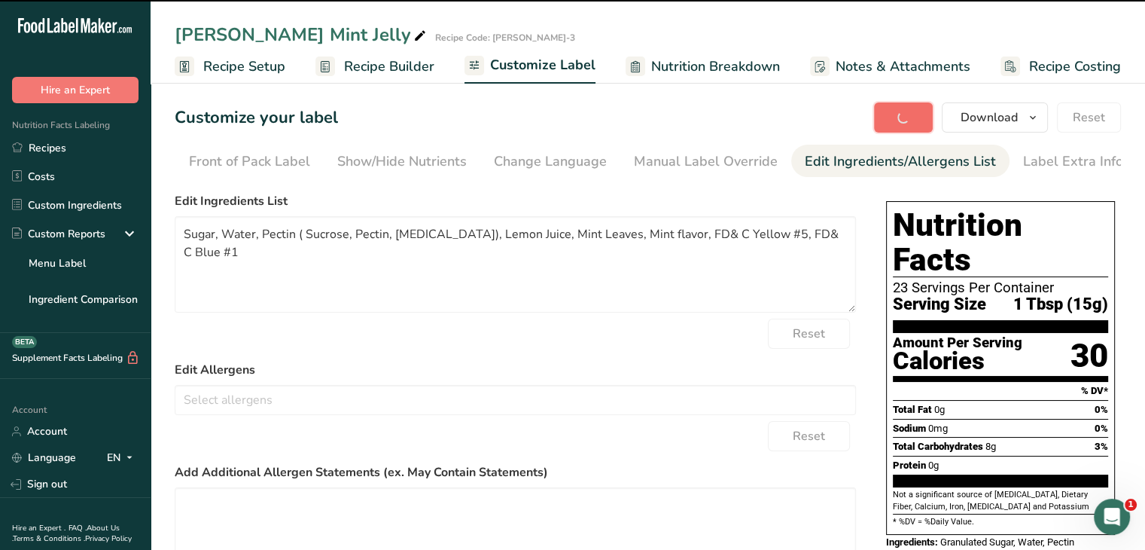
type textarea "Sugar, Water, Pectin ( Sucrose, Pectin, Citric Acid), Lemon Juice, Mint Leaves,…"
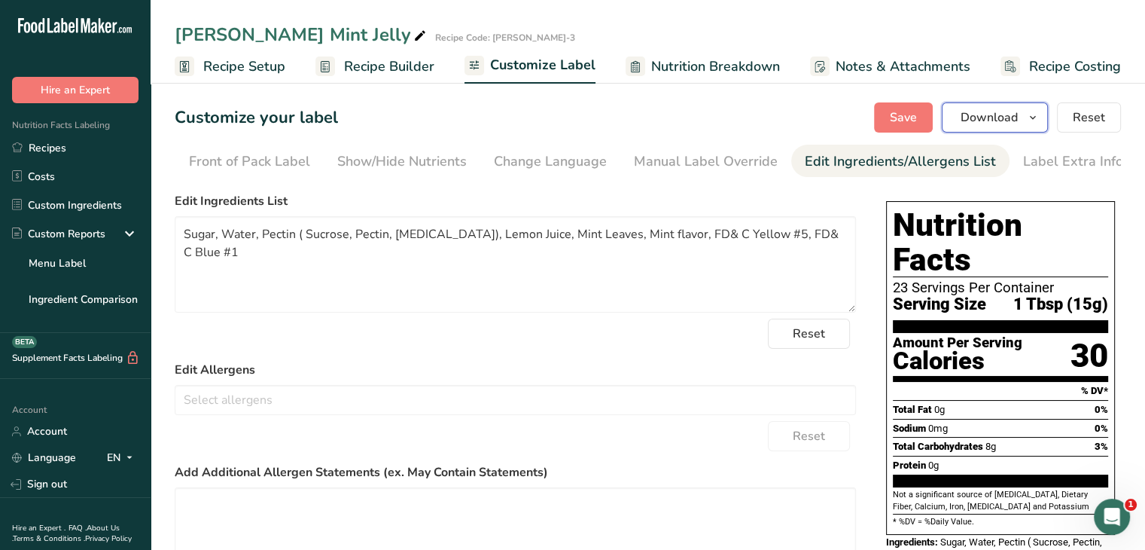
click at [1039, 114] on icon "button" at bounding box center [1033, 117] width 12 height 19
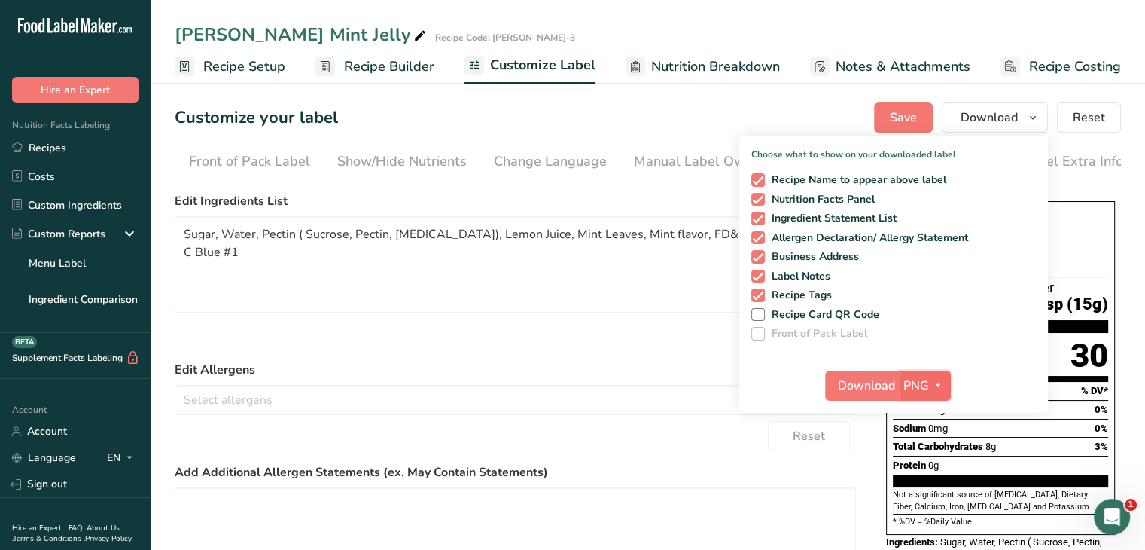
click at [946, 389] on span "button" at bounding box center [938, 386] width 18 height 18
click at [930, 494] on link "PDF" at bounding box center [927, 490] width 48 height 25
click at [871, 389] on span "Download" at bounding box center [867, 386] width 57 height 18
click at [750, 71] on span "Nutrition Breakdown" at bounding box center [715, 66] width 129 height 20
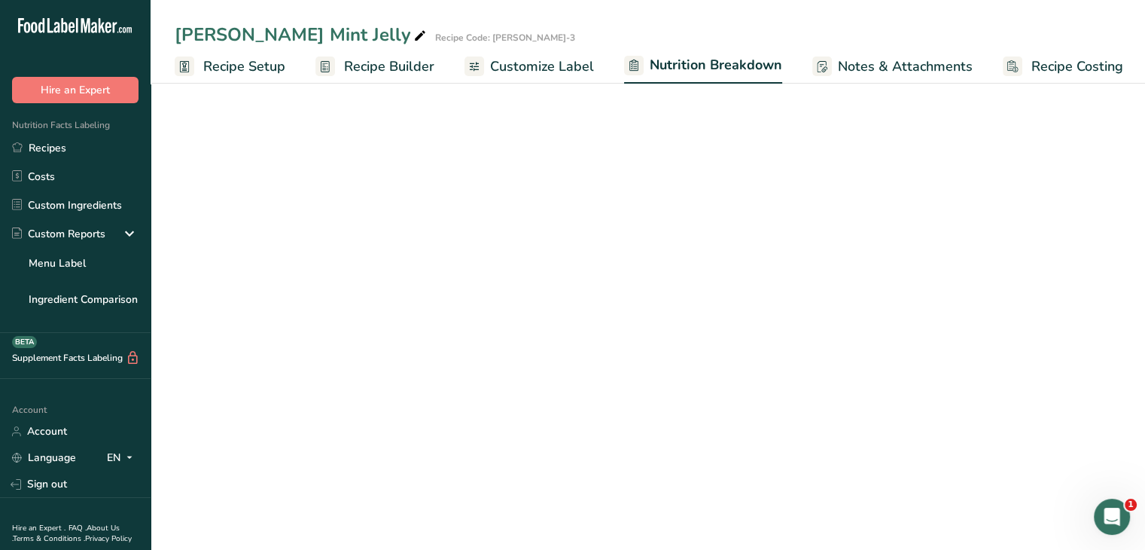
scroll to position [0, 2]
select select "Calories"
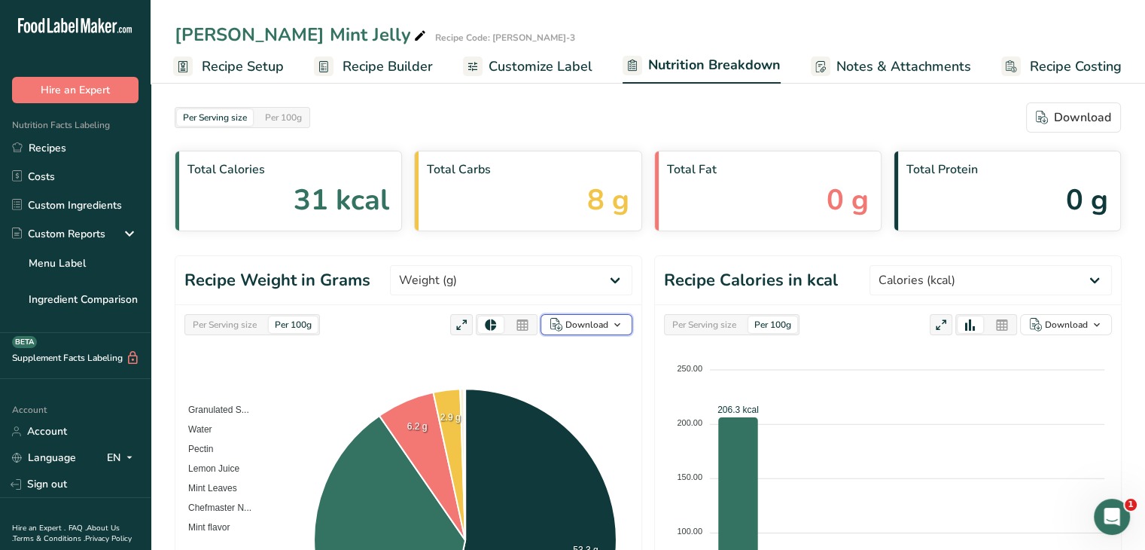
click at [603, 322] on div "Download" at bounding box center [587, 325] width 43 height 14
click at [579, 361] on div "As image (.png)" at bounding box center [582, 354] width 83 height 20
click at [585, 374] on div "As table (.xlsx)" at bounding box center [582, 374] width 83 height 20
click at [838, 111] on div "Per Serving size Per 100g Download" at bounding box center [648, 117] width 947 height 30
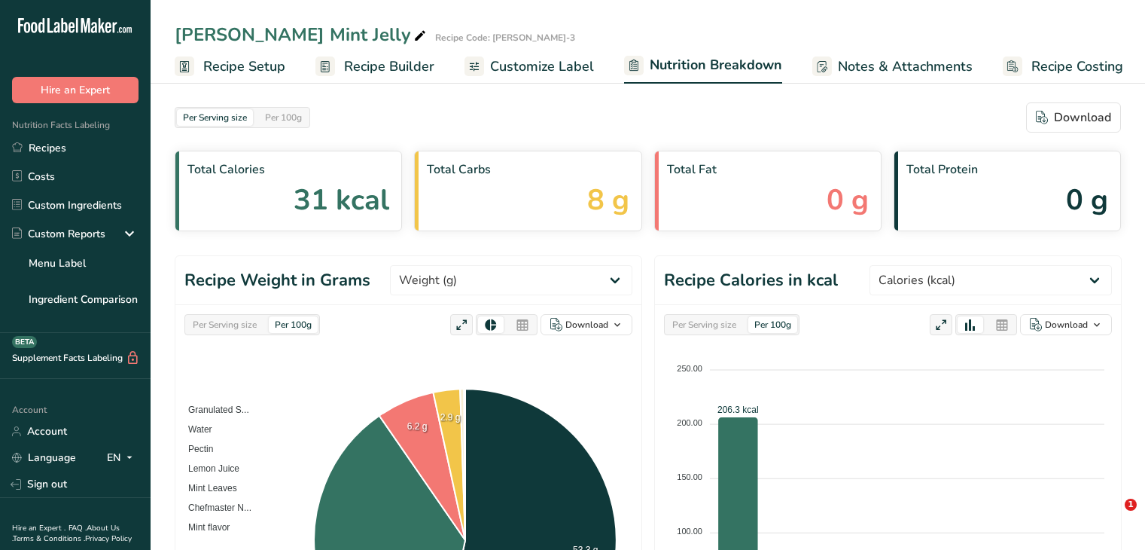
select select "Calories"
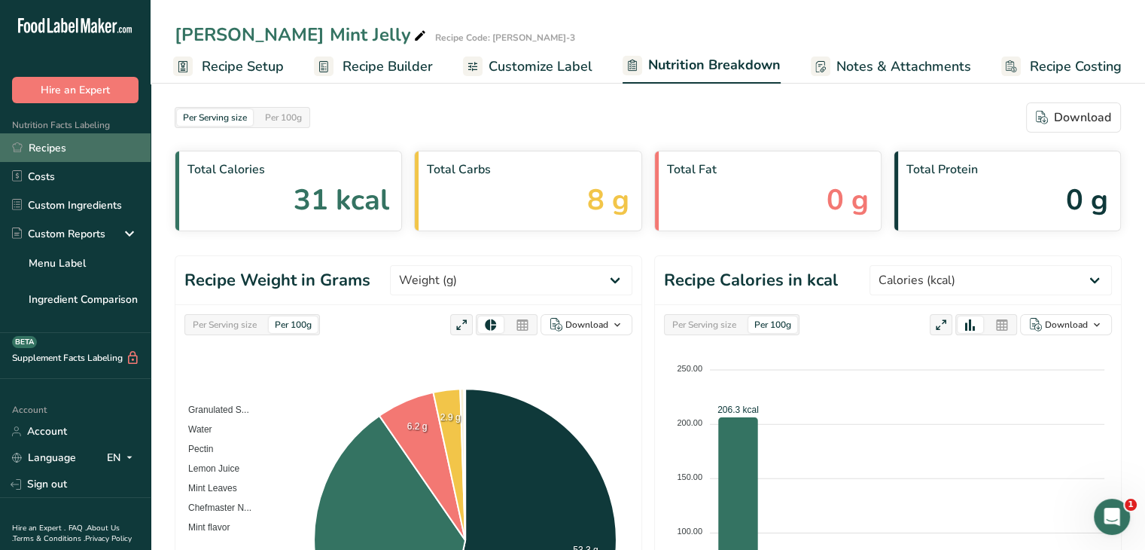
click at [56, 151] on link "Recipes" at bounding box center [75, 147] width 151 height 29
